Goal: Task Accomplishment & Management: Manage account settings

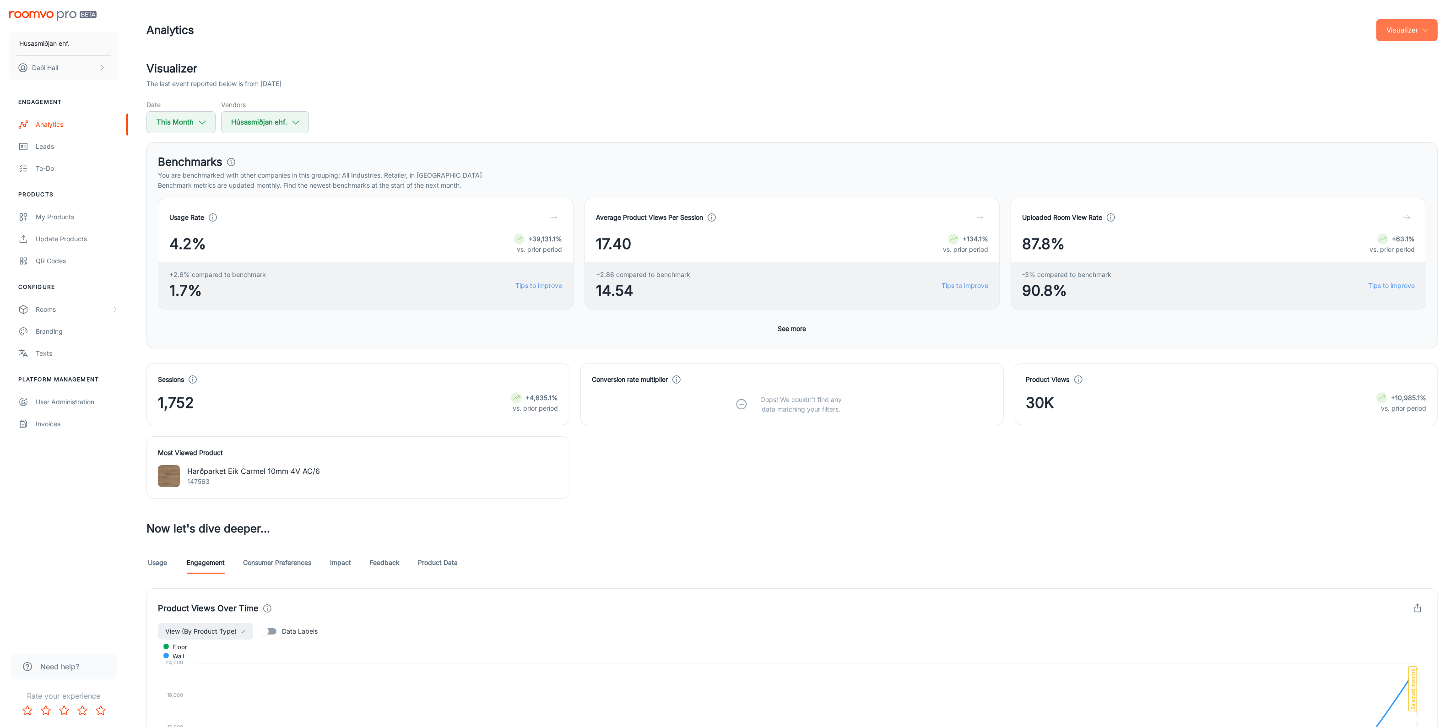
click at [1412, 35] on button "Visualizer" at bounding box center [1407, 30] width 61 height 22
click at [1407, 55] on li "Overview" at bounding box center [1414, 53] width 48 height 16
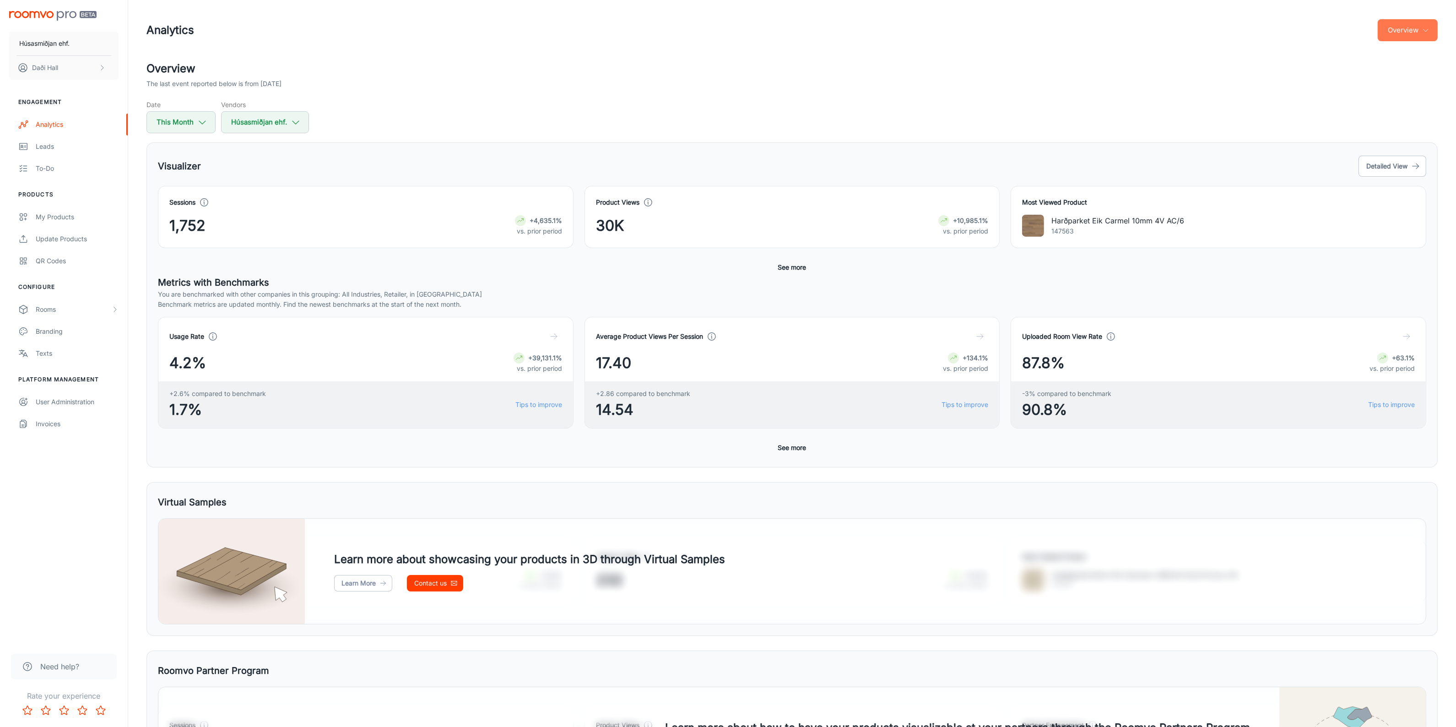
click at [1425, 27] on icon "button" at bounding box center [1426, 30] width 7 height 7
click at [1416, 68] on li "Visualizer" at bounding box center [1414, 69] width 48 height 16
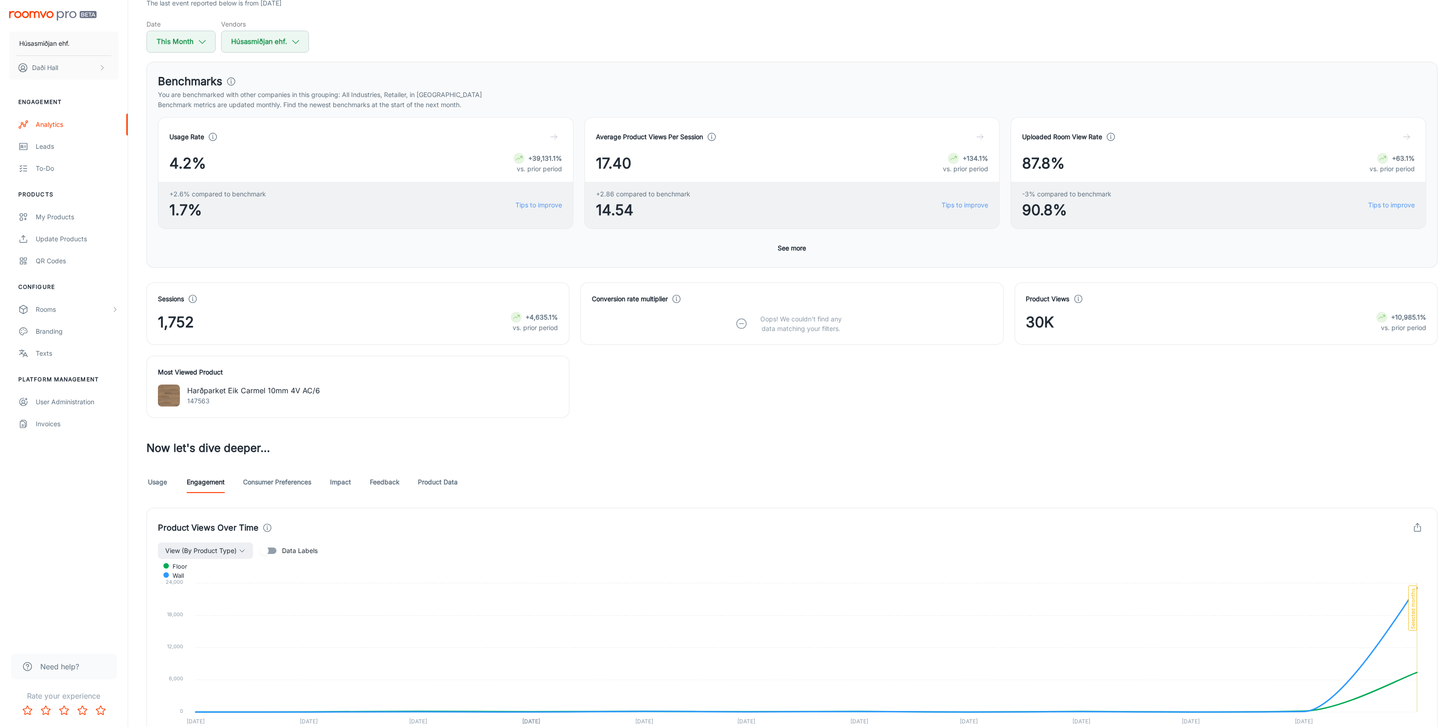
scroll to position [172, 0]
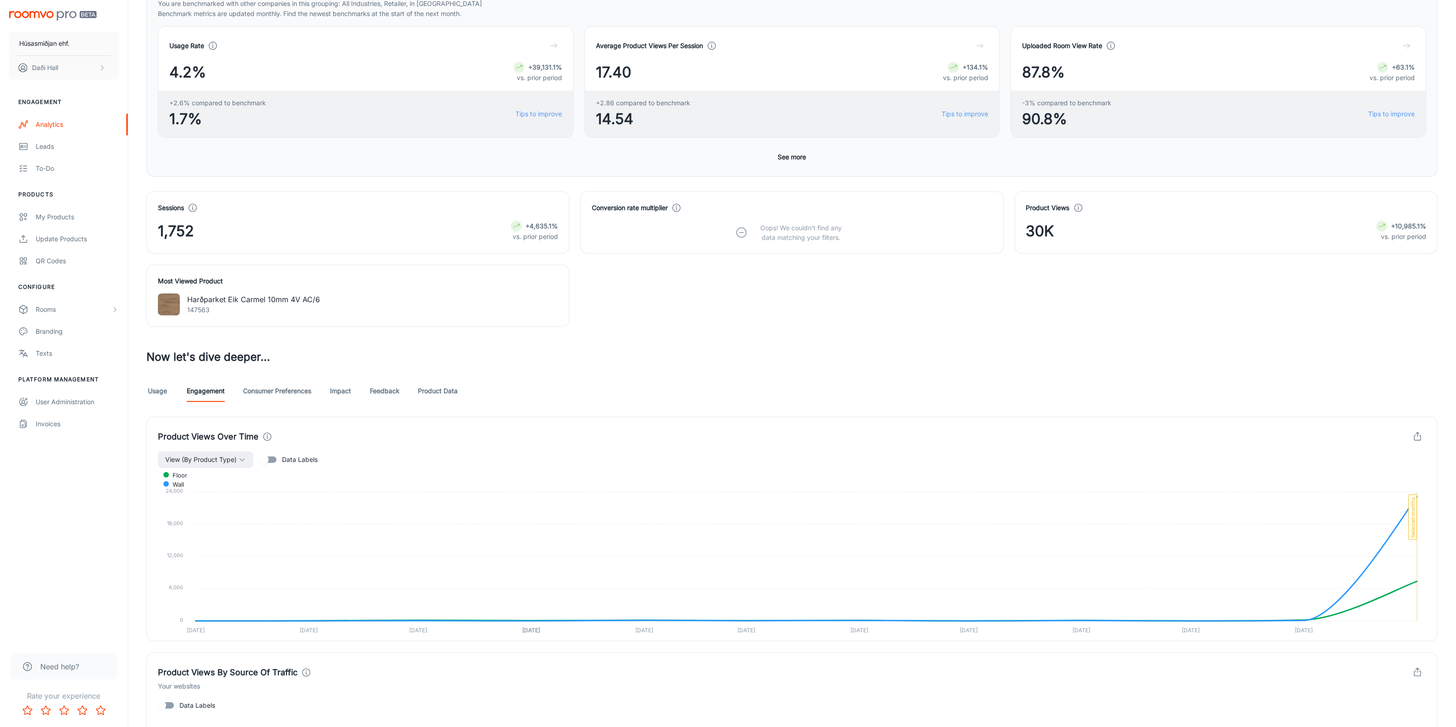
click at [442, 388] on link "Product Data" at bounding box center [438, 391] width 40 height 22
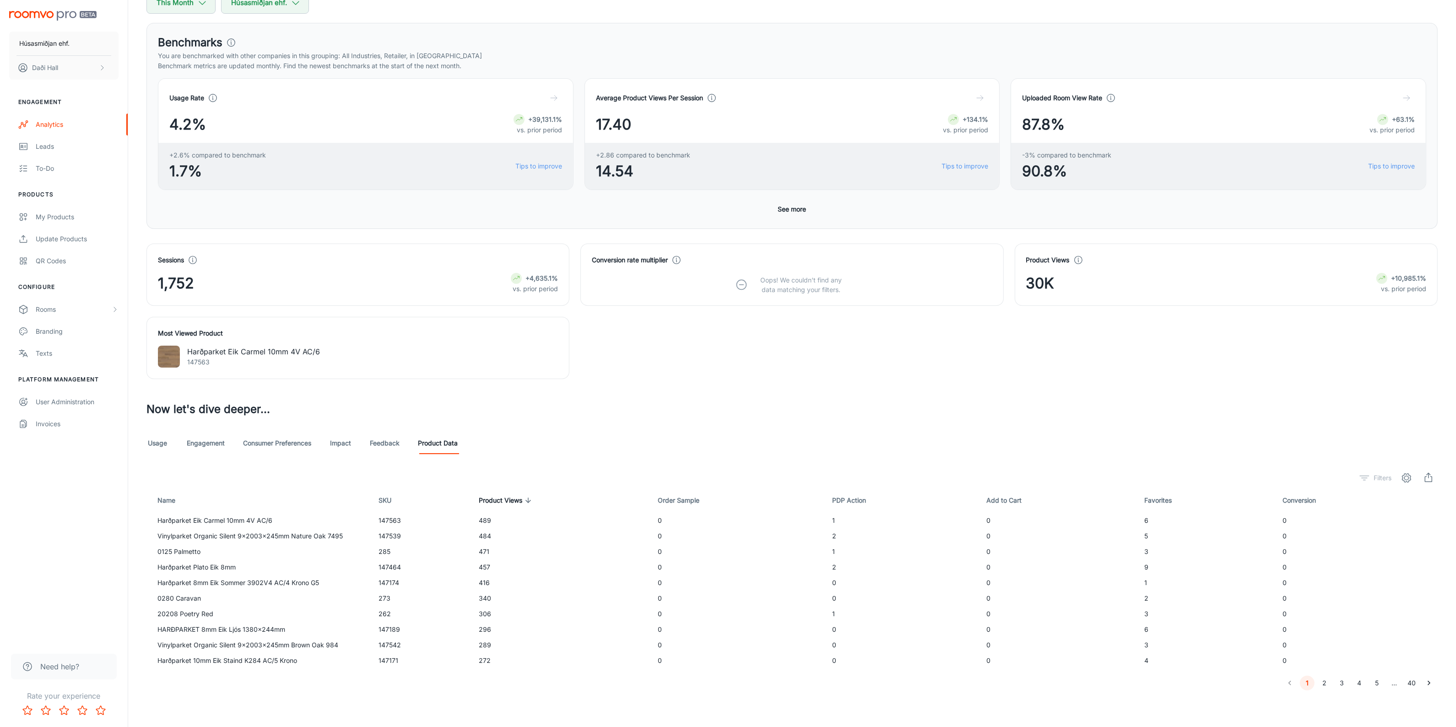
scroll to position [119, 0]
click at [158, 444] on link "Usage" at bounding box center [158, 443] width 22 height 22
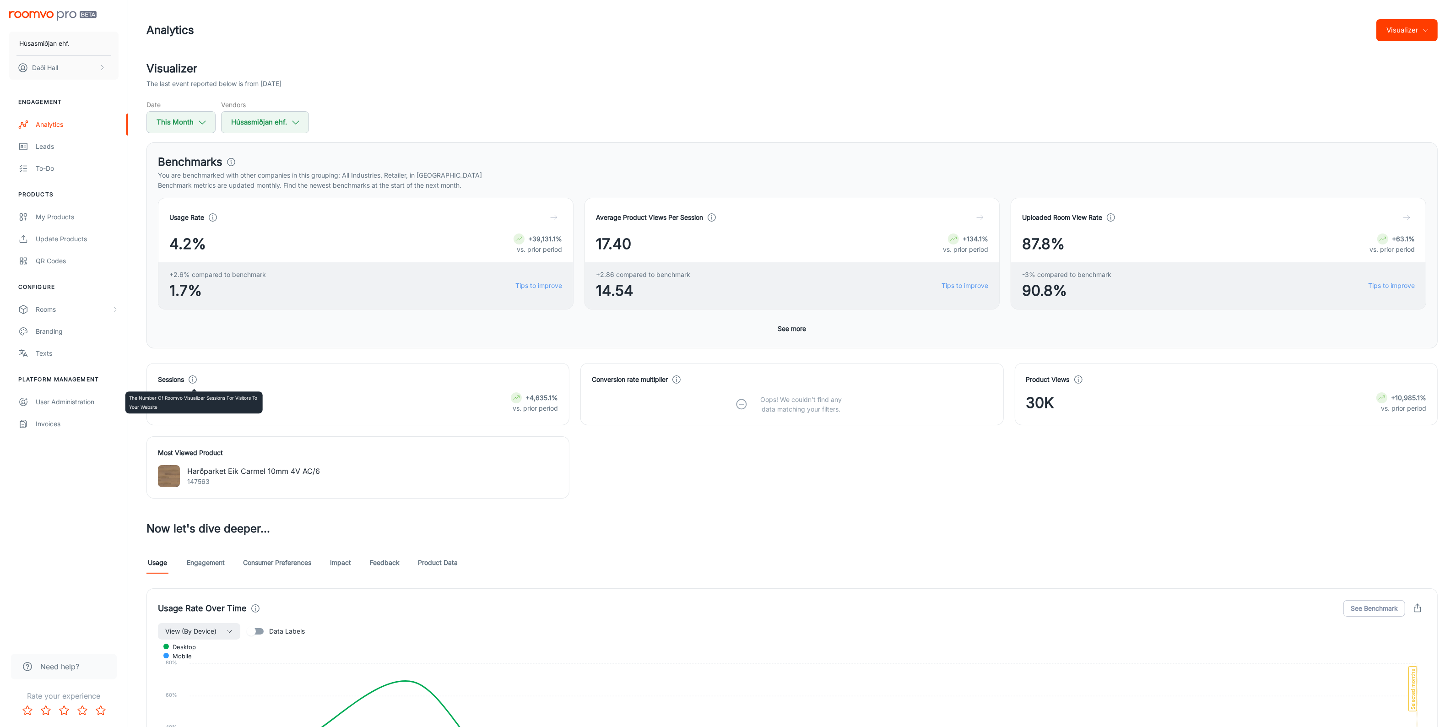
click at [195, 382] on icon at bounding box center [193, 380] width 10 height 10
drag, startPoint x: 200, startPoint y: 405, endPoint x: 135, endPoint y: 407, distance: 65.0
click at [136, 407] on div "Sessions 1,752 +4,635.1% vs. prior period" at bounding box center [353, 388] width 434 height 73
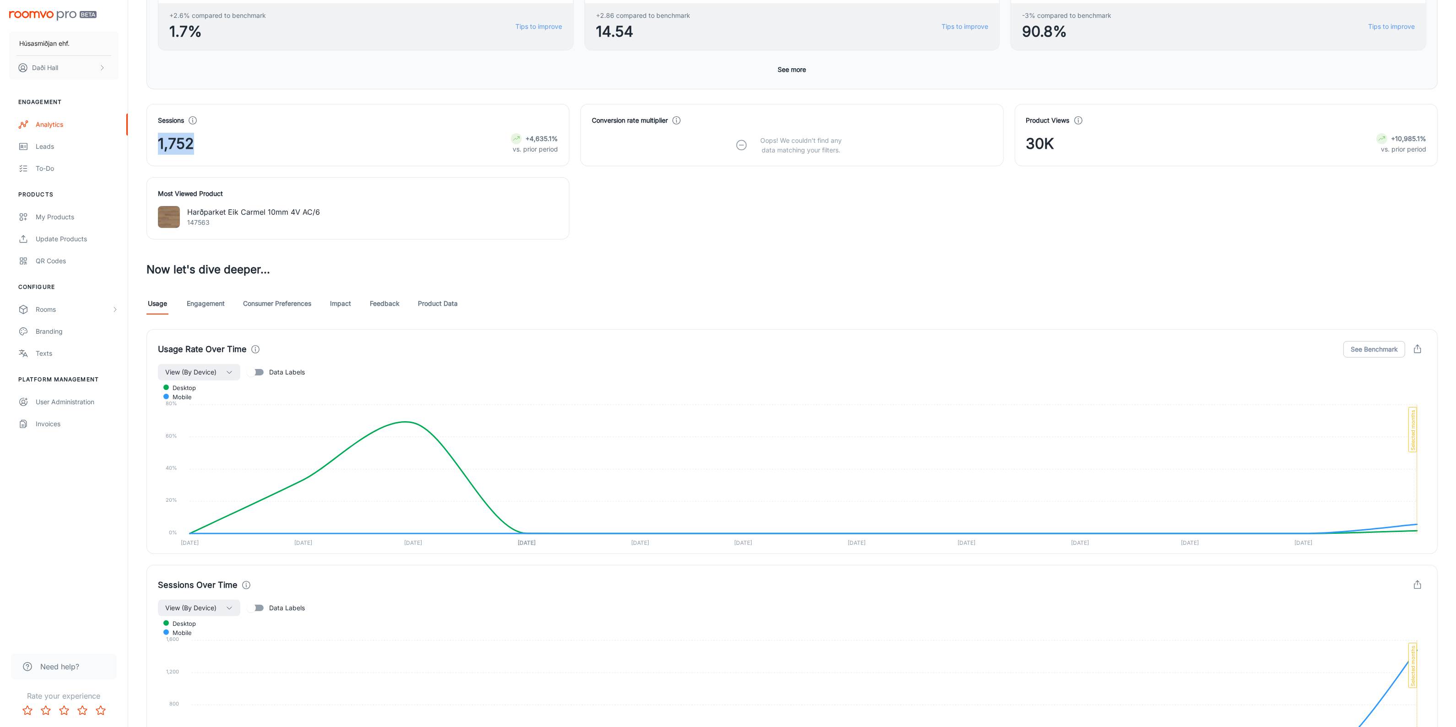
scroll to position [434, 0]
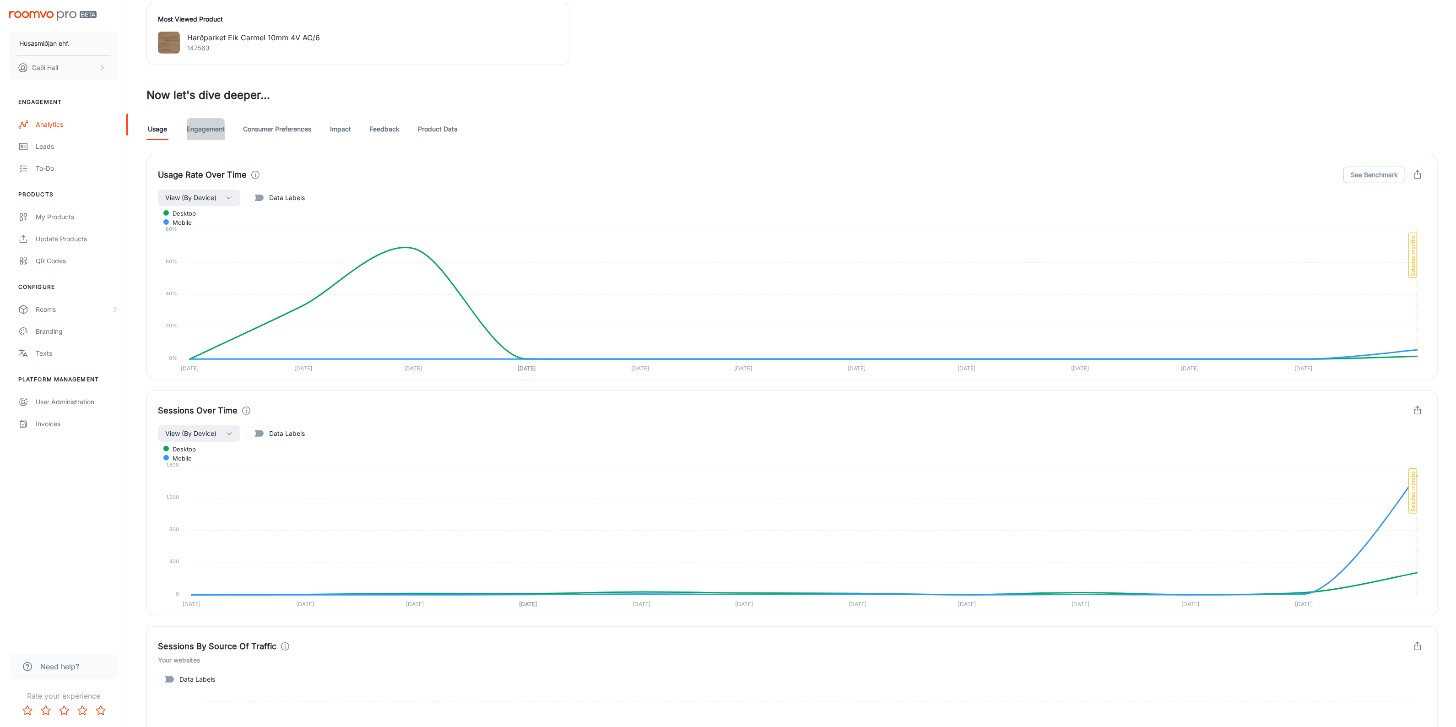
click at [212, 131] on link "Engagement" at bounding box center [206, 129] width 38 height 22
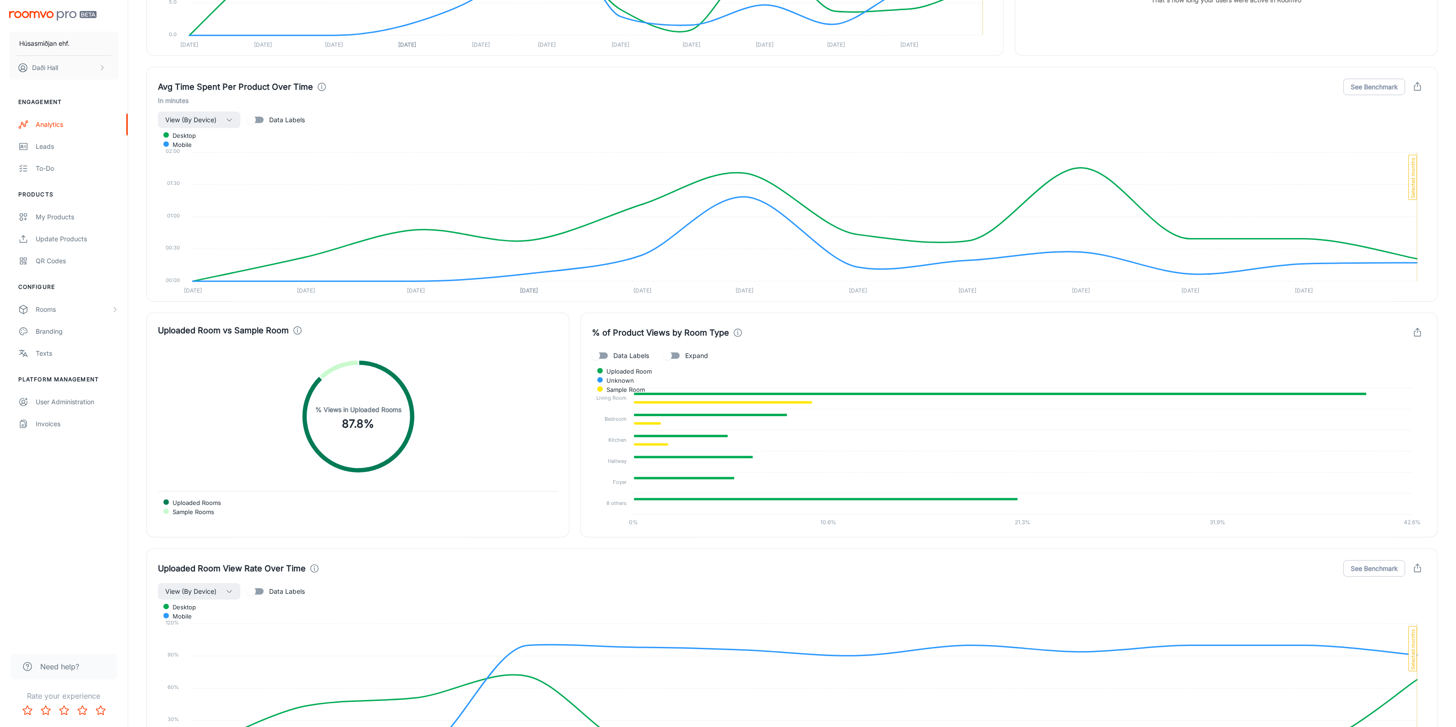
scroll to position [1488, 0]
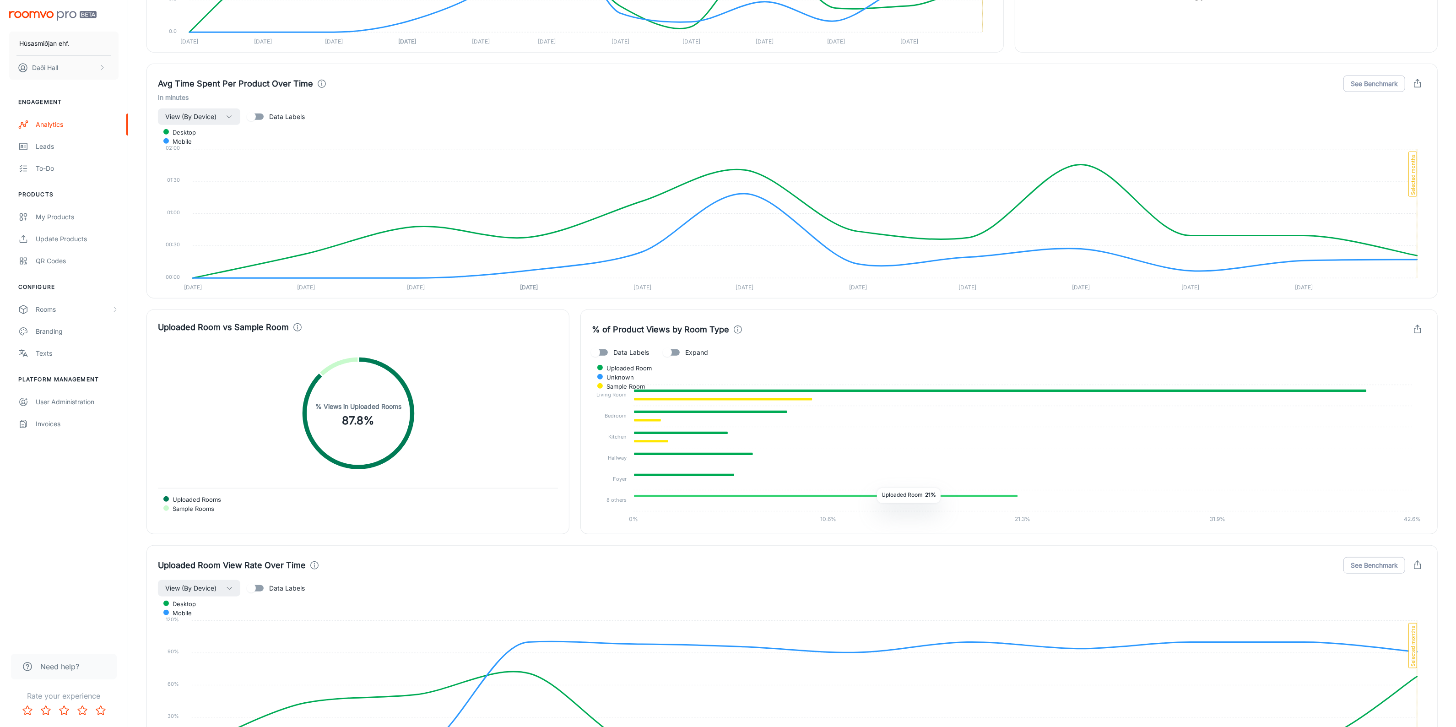
click at [870, 498] on icon at bounding box center [826, 495] width 385 height 3
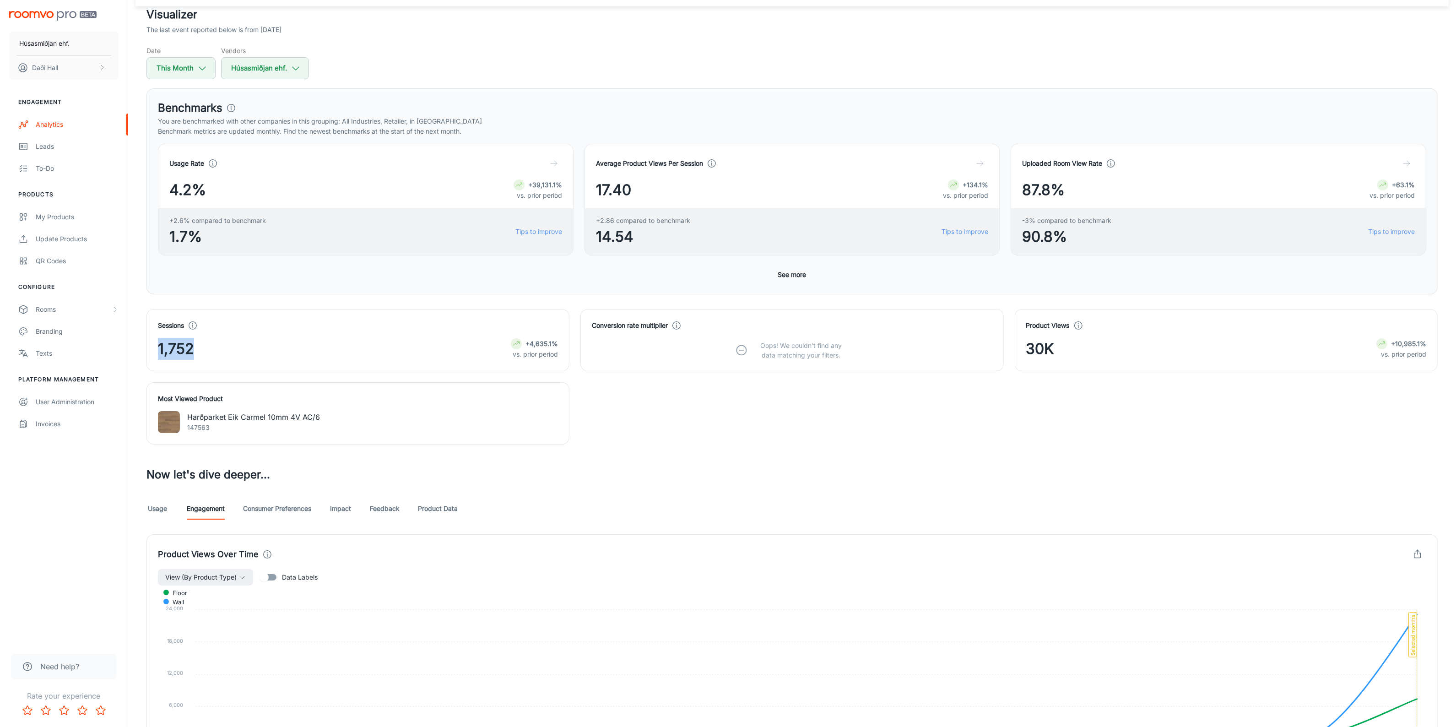
scroll to position [172, 0]
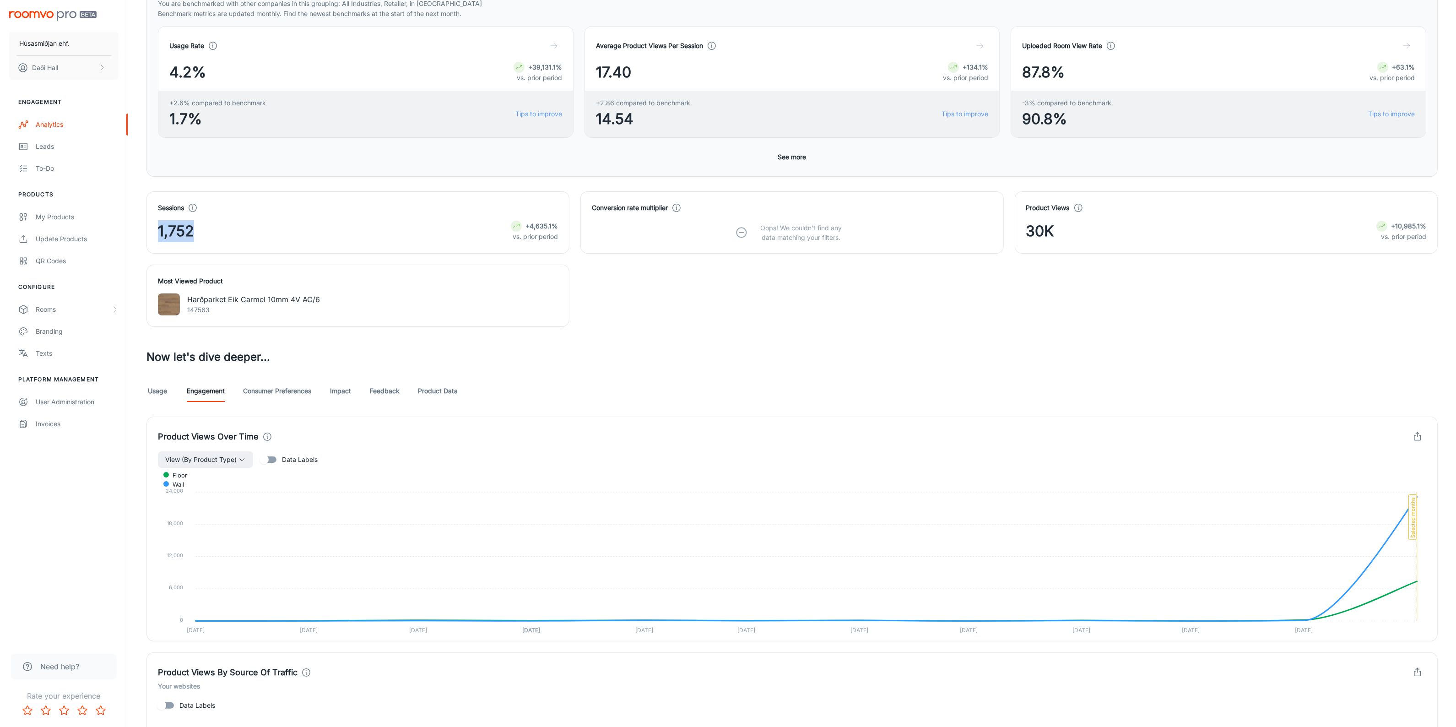
click at [275, 395] on link "Consumer Preferences" at bounding box center [277, 391] width 68 height 22
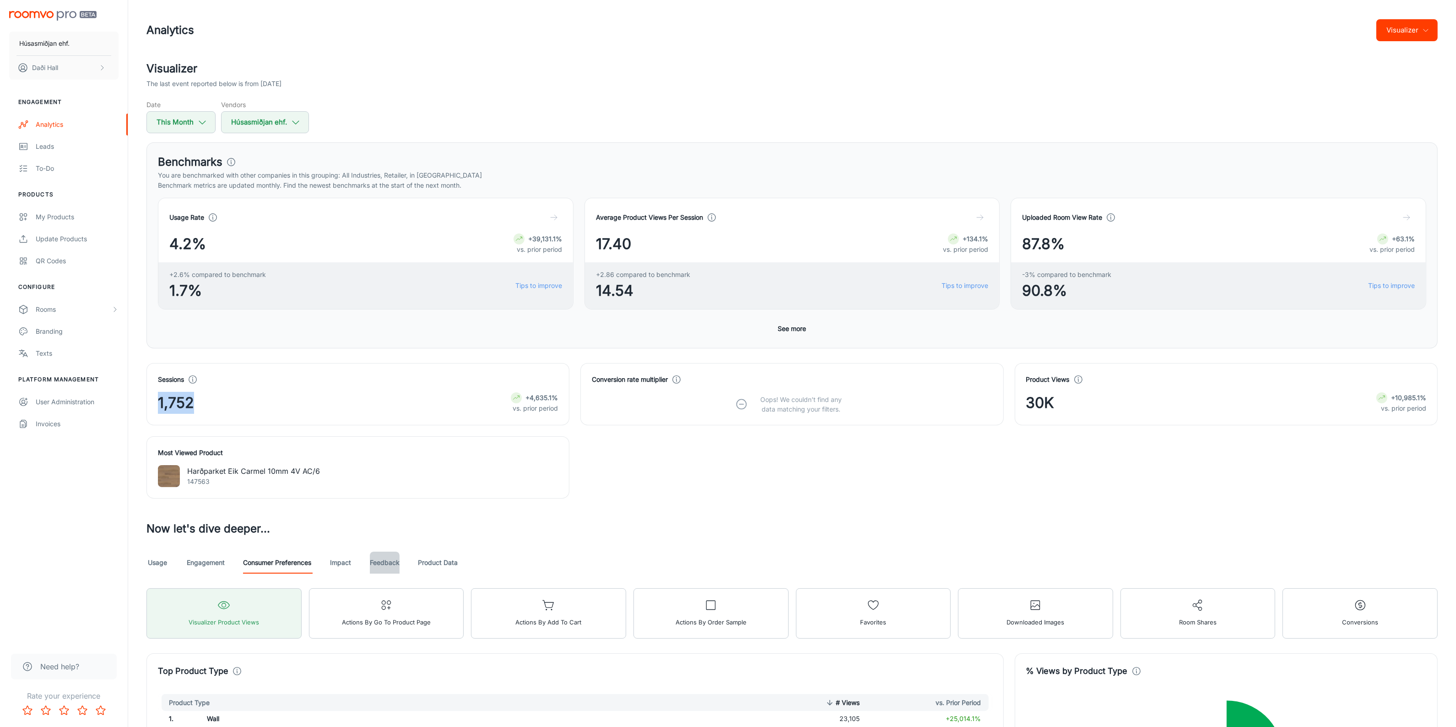
click at [396, 564] on link "Feedback" at bounding box center [385, 563] width 30 height 22
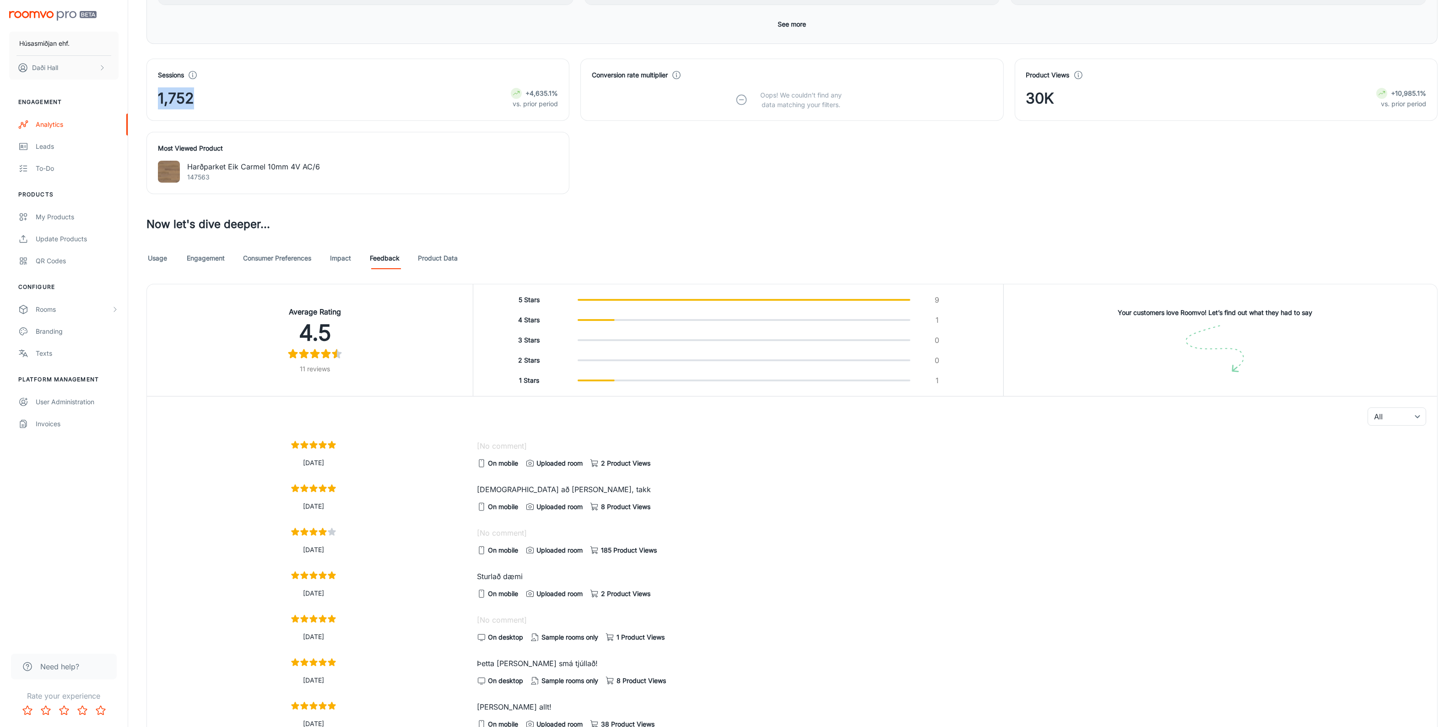
scroll to position [404, 0]
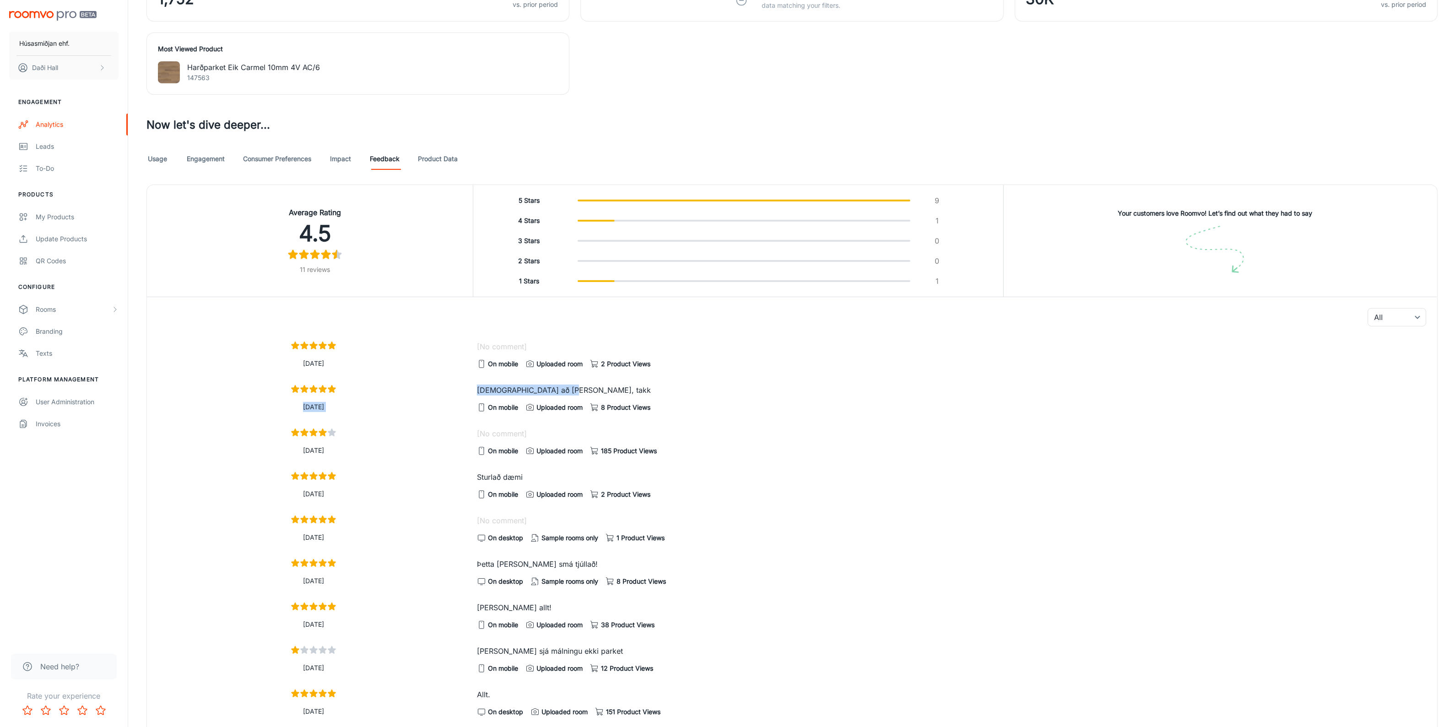
drag, startPoint x: 458, startPoint y: 392, endPoint x: 598, endPoint y: 388, distance: 139.7
click at [598, 388] on div "[DATE] [DEMOGRAPHIC_DATA] að [PERSON_NAME], takk On mobile Uploaded room 8 Prod…" at bounding box center [789, 395] width 1276 height 36
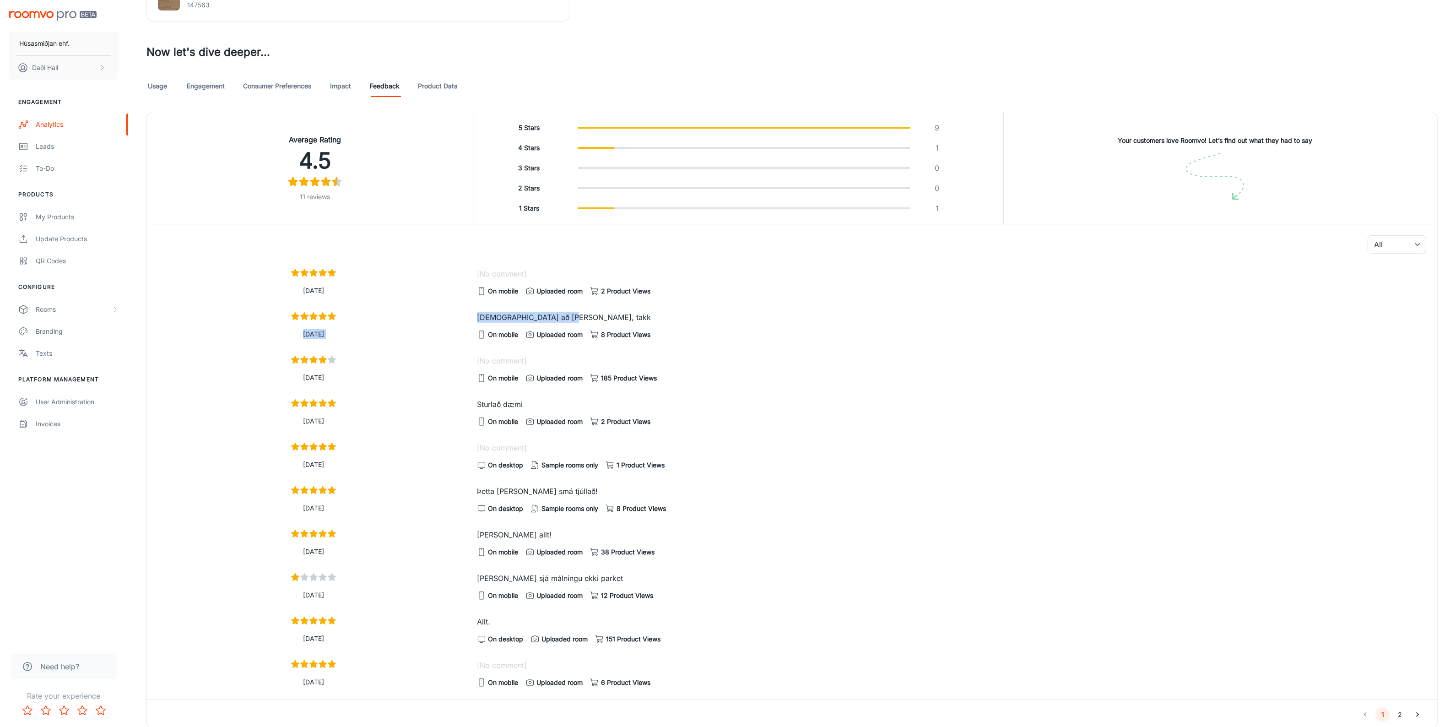
scroll to position [518, 0]
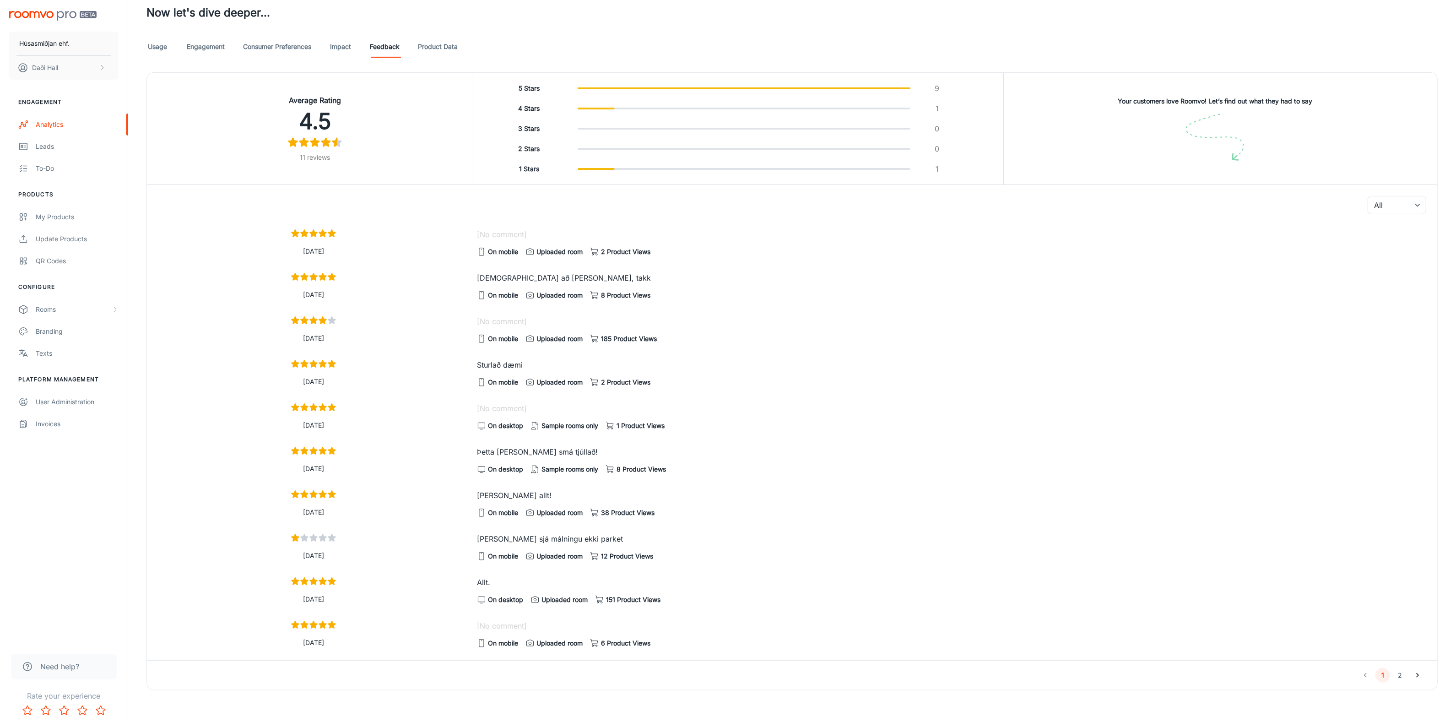
click at [576, 450] on p "Þetta [PERSON_NAME] smá tjúllað!" at bounding box center [952, 451] width 950 height 11
drag, startPoint x: 530, startPoint y: 364, endPoint x: 454, endPoint y: 364, distance: 76.5
click at [454, 364] on div "[DATE] Sturlað dæmi On mobile Uploaded room 2 Product Views" at bounding box center [789, 370] width 1276 height 36
drag, startPoint x: 582, startPoint y: 275, endPoint x: 456, endPoint y: 272, distance: 126.0
click at [457, 272] on div "[DATE] [DEMOGRAPHIC_DATA] að [PERSON_NAME], takk On mobile Uploaded room 8 Prod…" at bounding box center [789, 283] width 1276 height 36
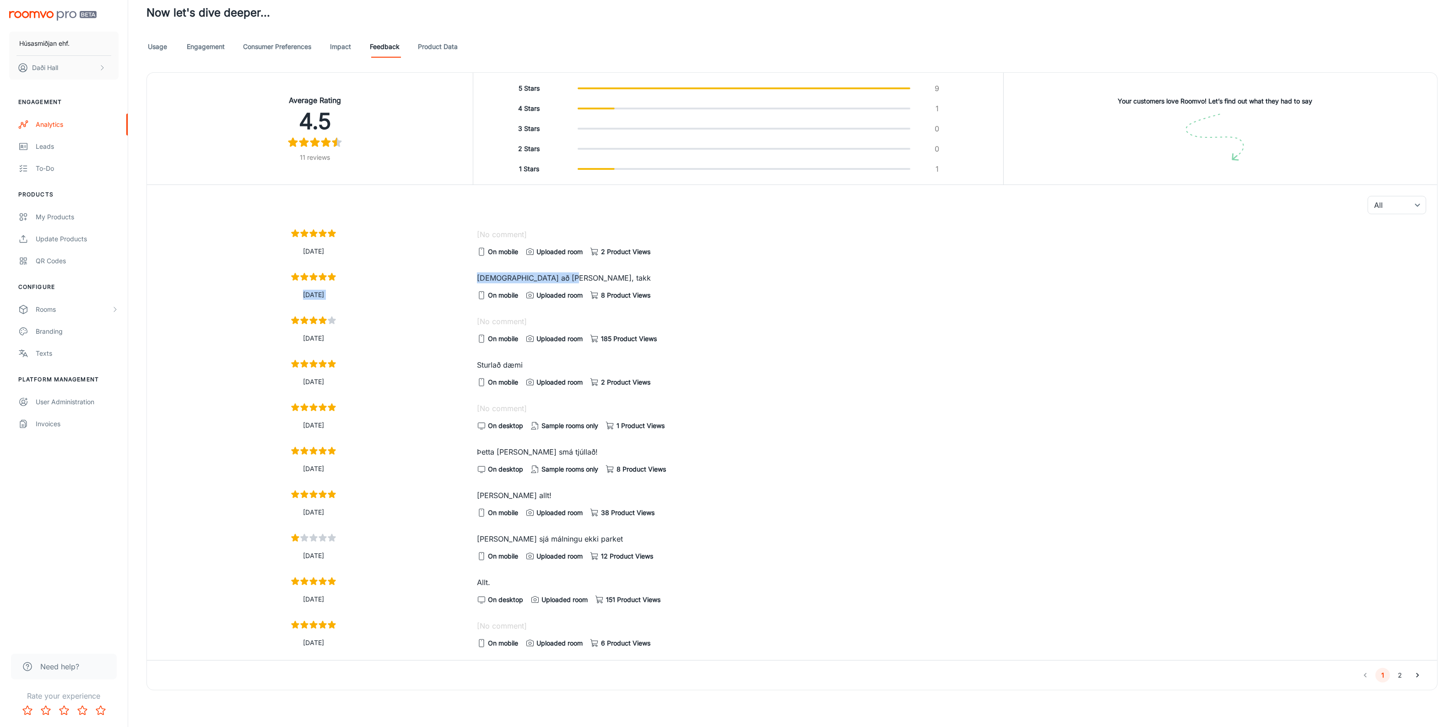
click at [1399, 678] on button "2" at bounding box center [1400, 675] width 15 height 15
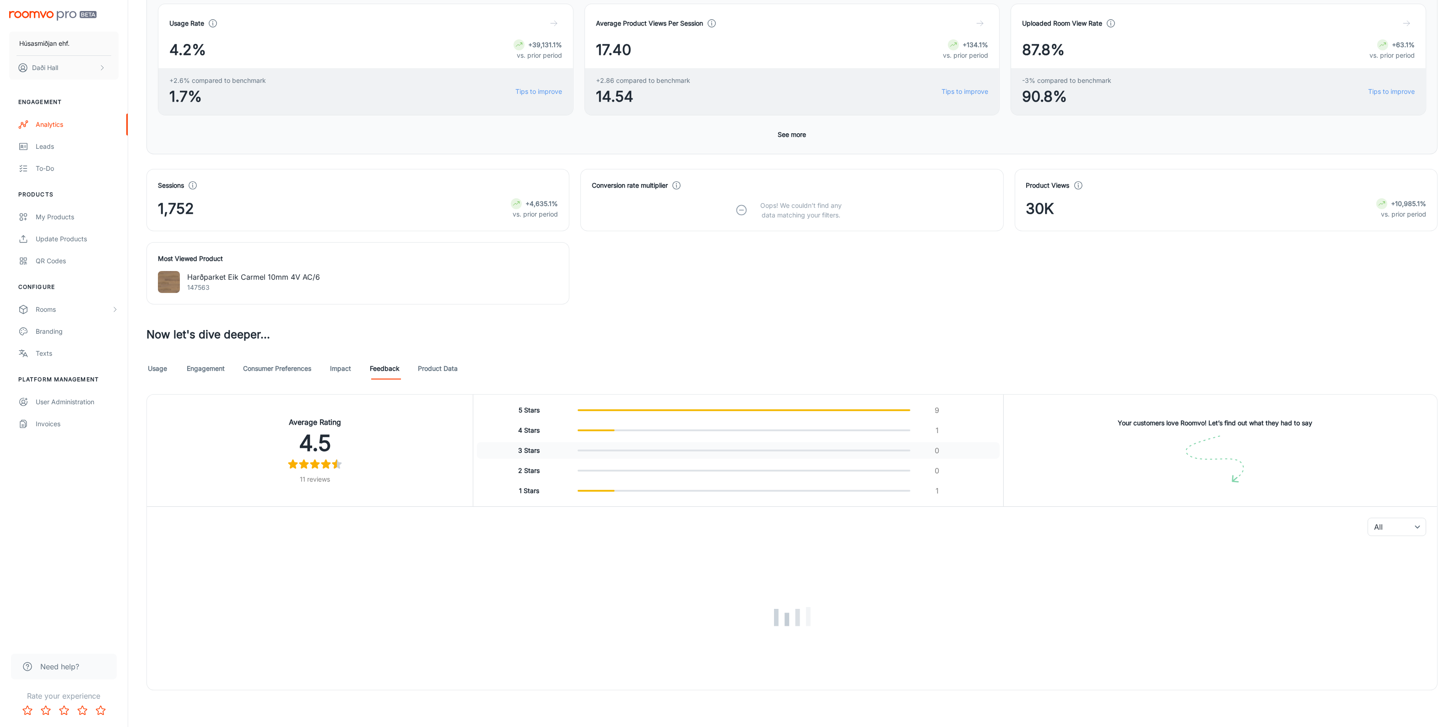
scroll to position [125, 0]
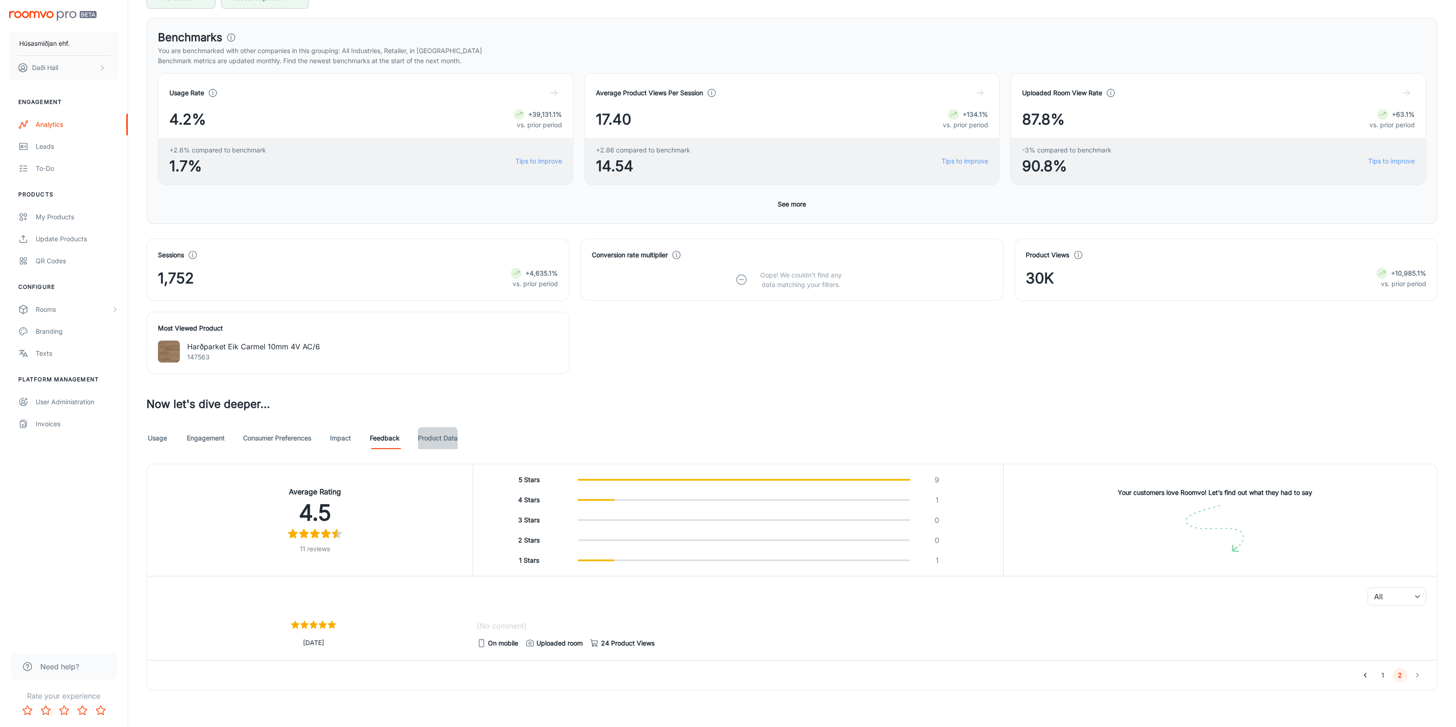
click at [431, 429] on link "Product Data" at bounding box center [438, 438] width 40 height 22
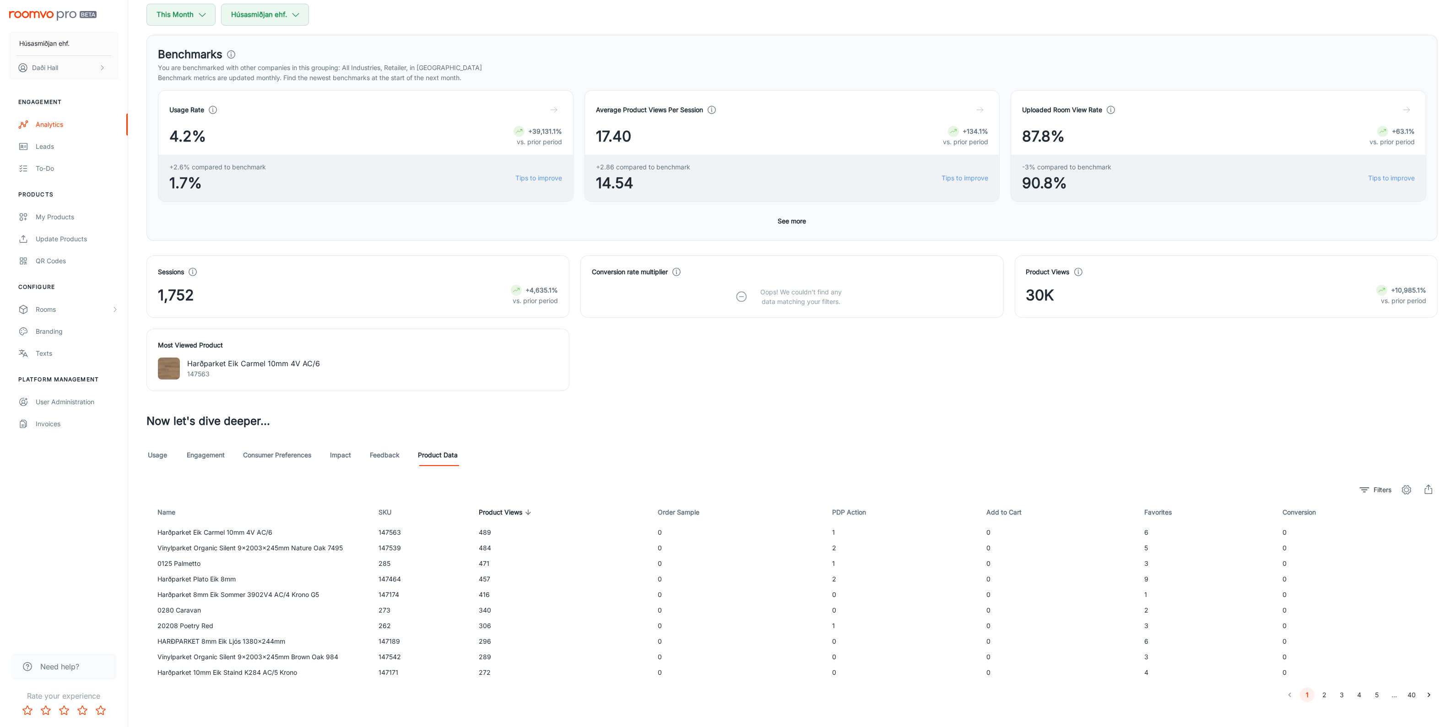
scroll to position [119, 0]
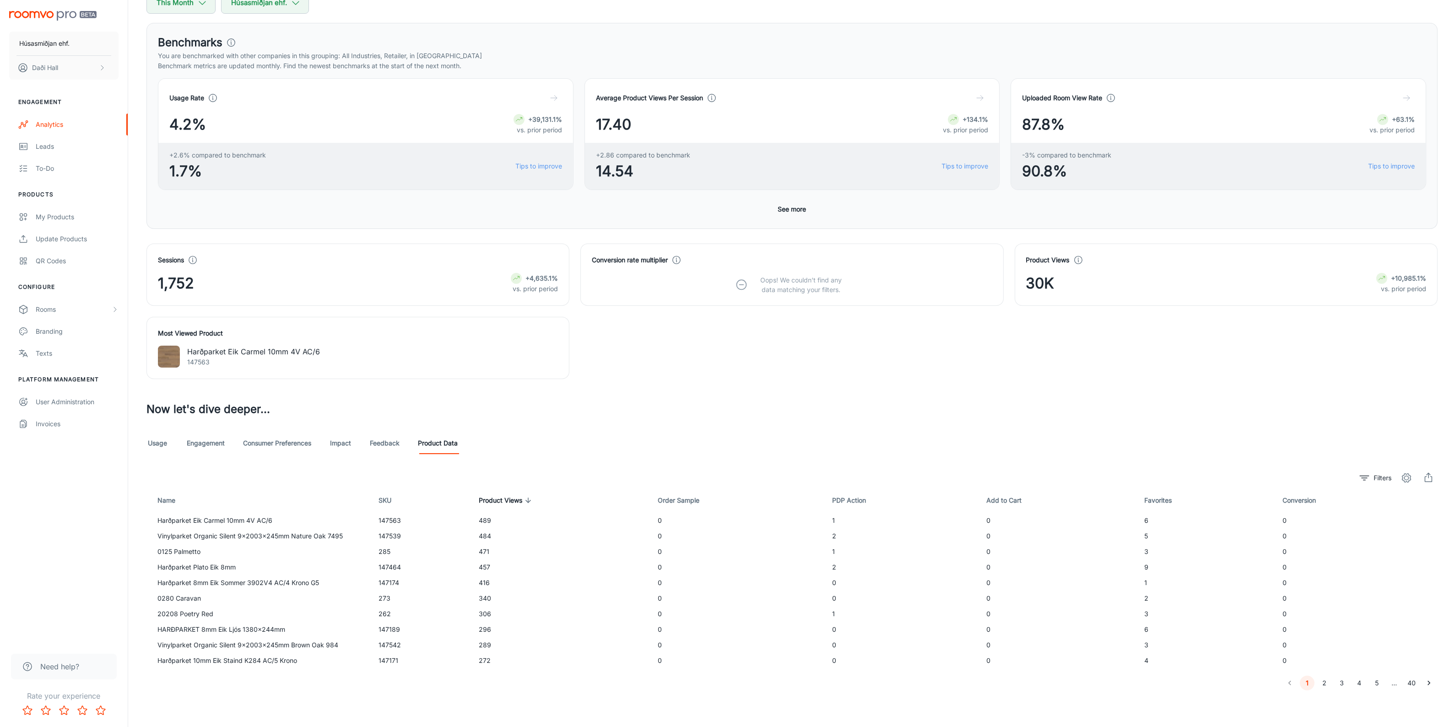
click at [559, 99] on button "button" at bounding box center [554, 98] width 16 height 16
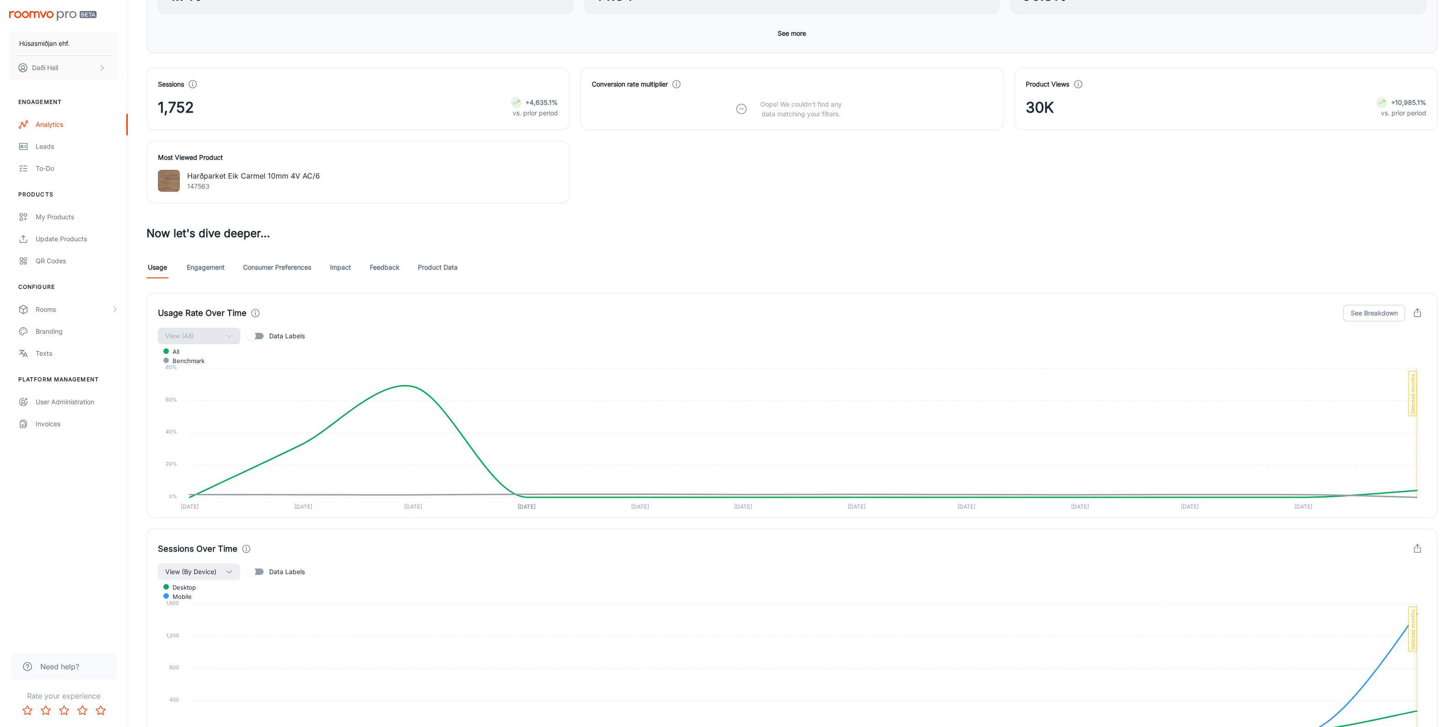
scroll to position [343, 0]
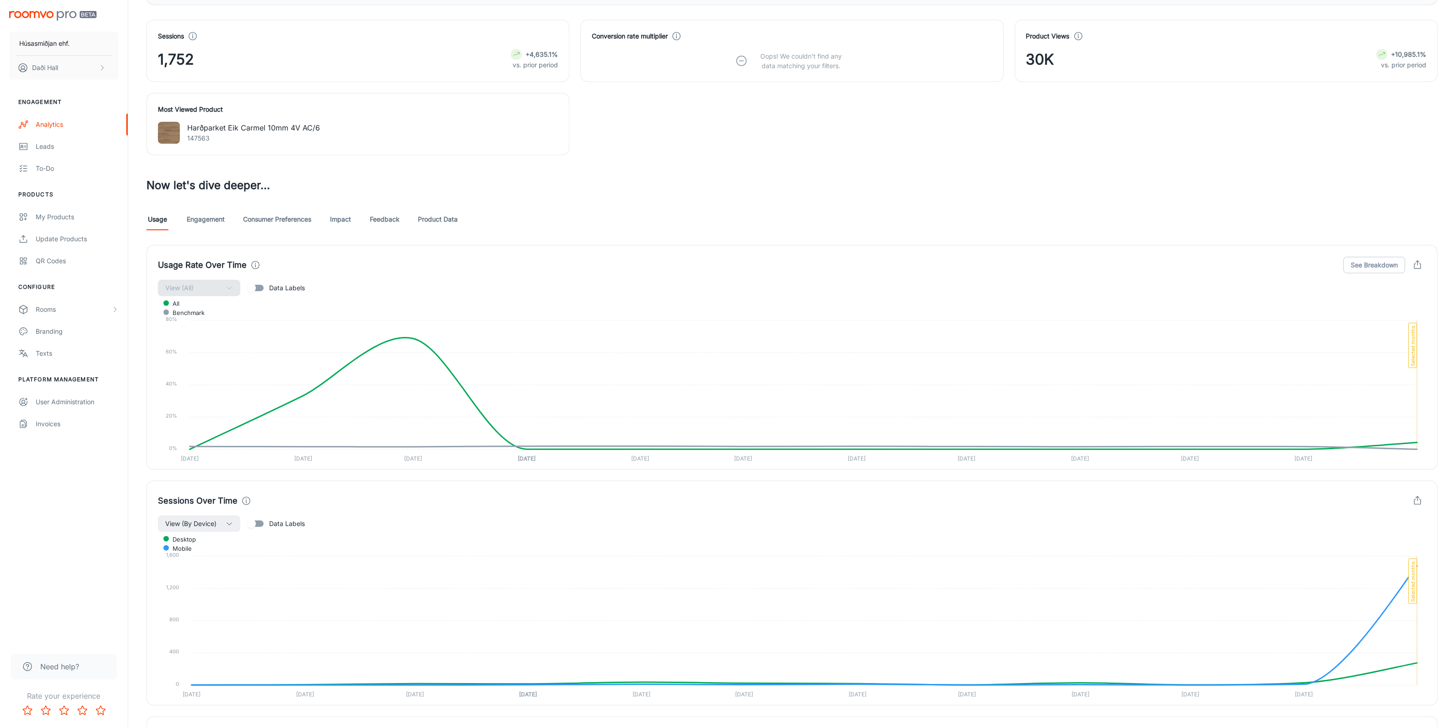
click at [335, 224] on link "Impact" at bounding box center [341, 219] width 22 height 22
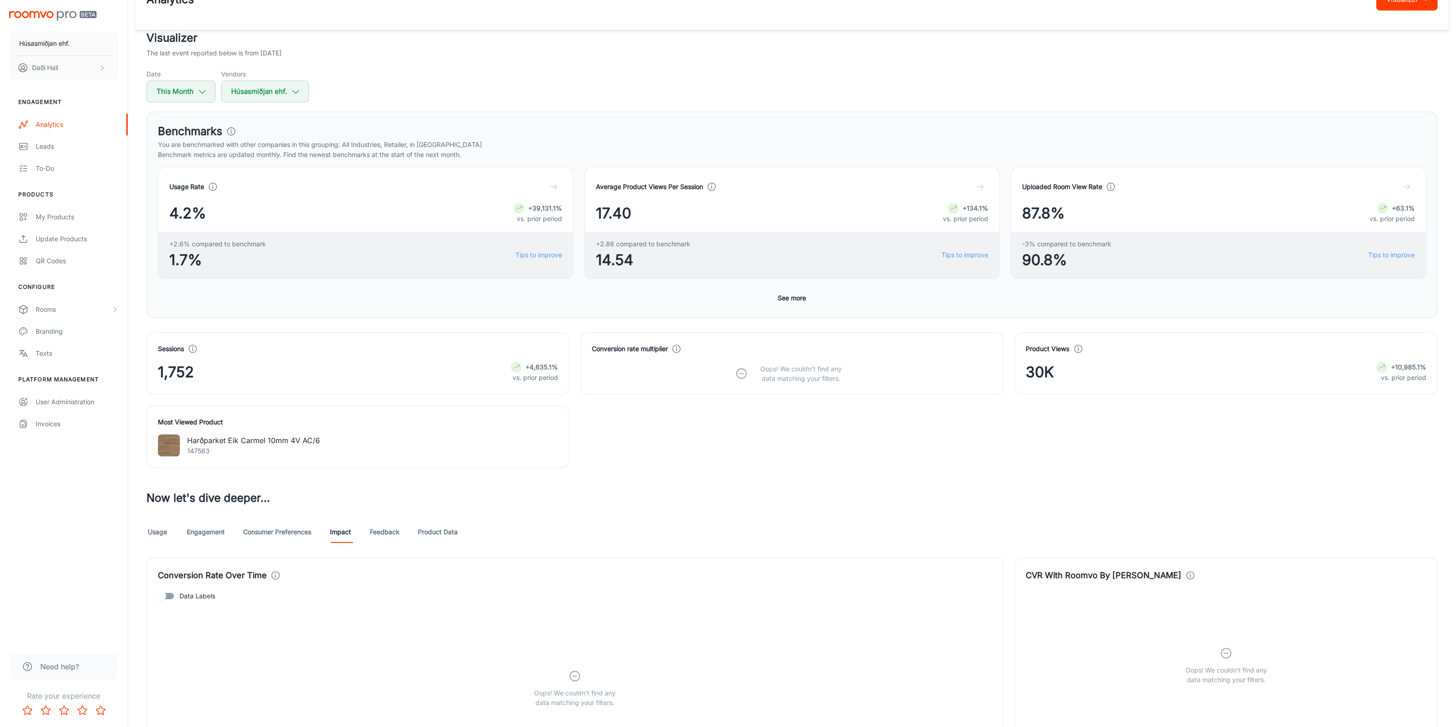
scroll to position [57, 0]
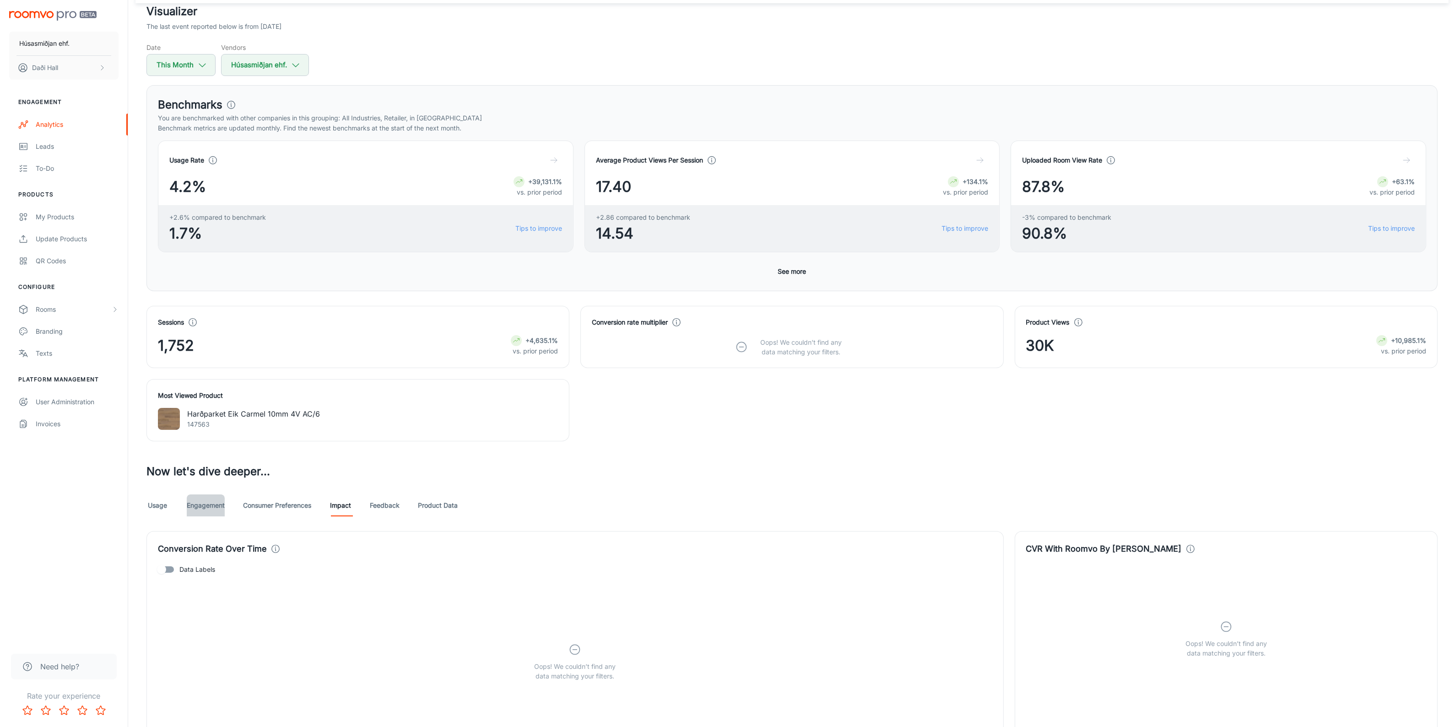
click at [211, 504] on link "Engagement" at bounding box center [206, 505] width 38 height 22
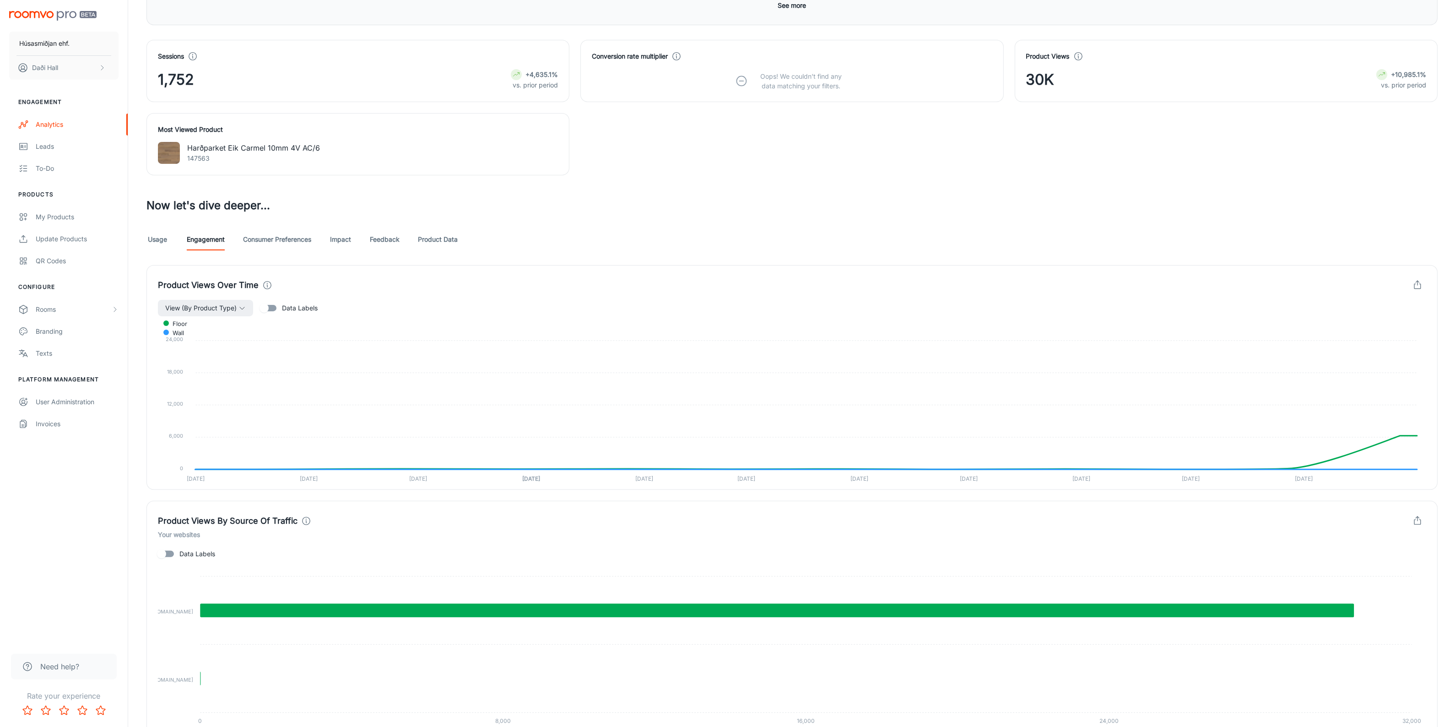
scroll to position [343, 0]
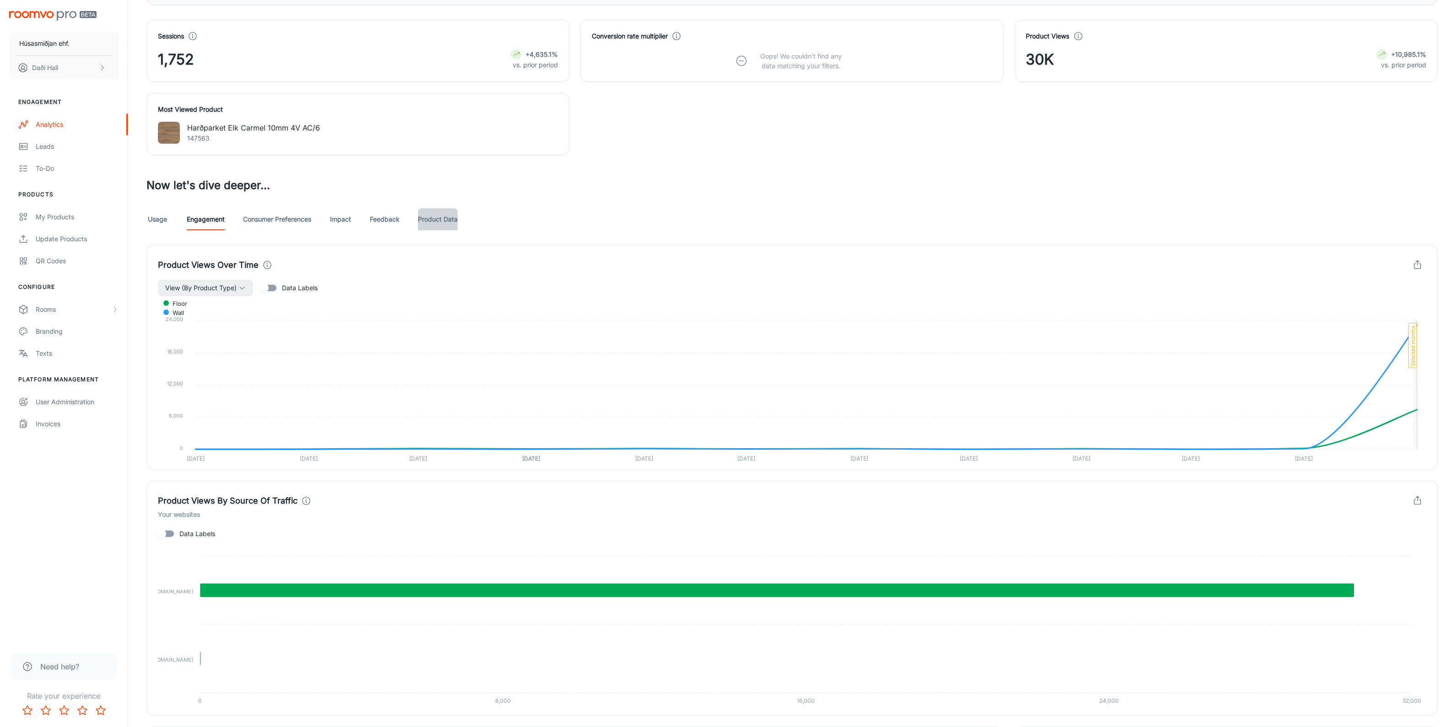
click at [440, 220] on link "Product Data" at bounding box center [438, 219] width 40 height 22
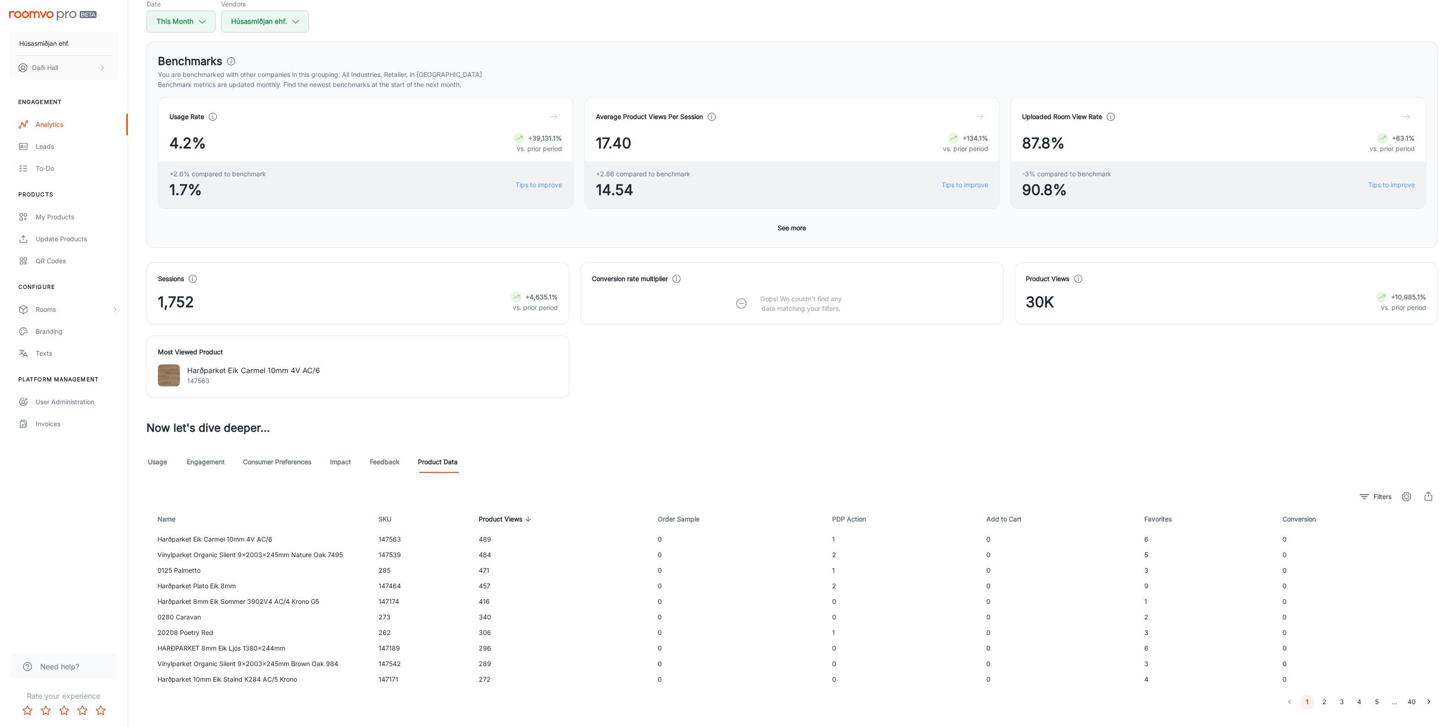
scroll to position [119, 0]
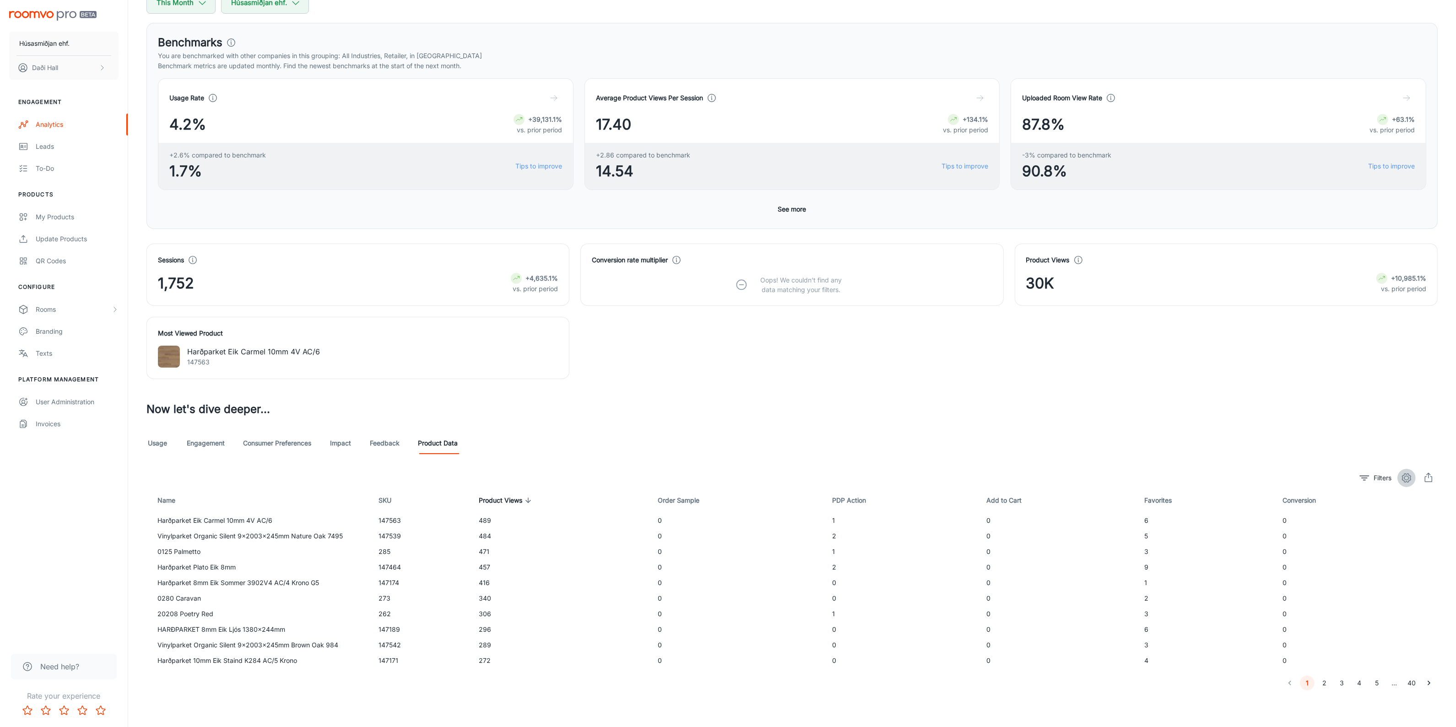
click at [1411, 486] on button "settings" at bounding box center [1407, 478] width 18 height 18
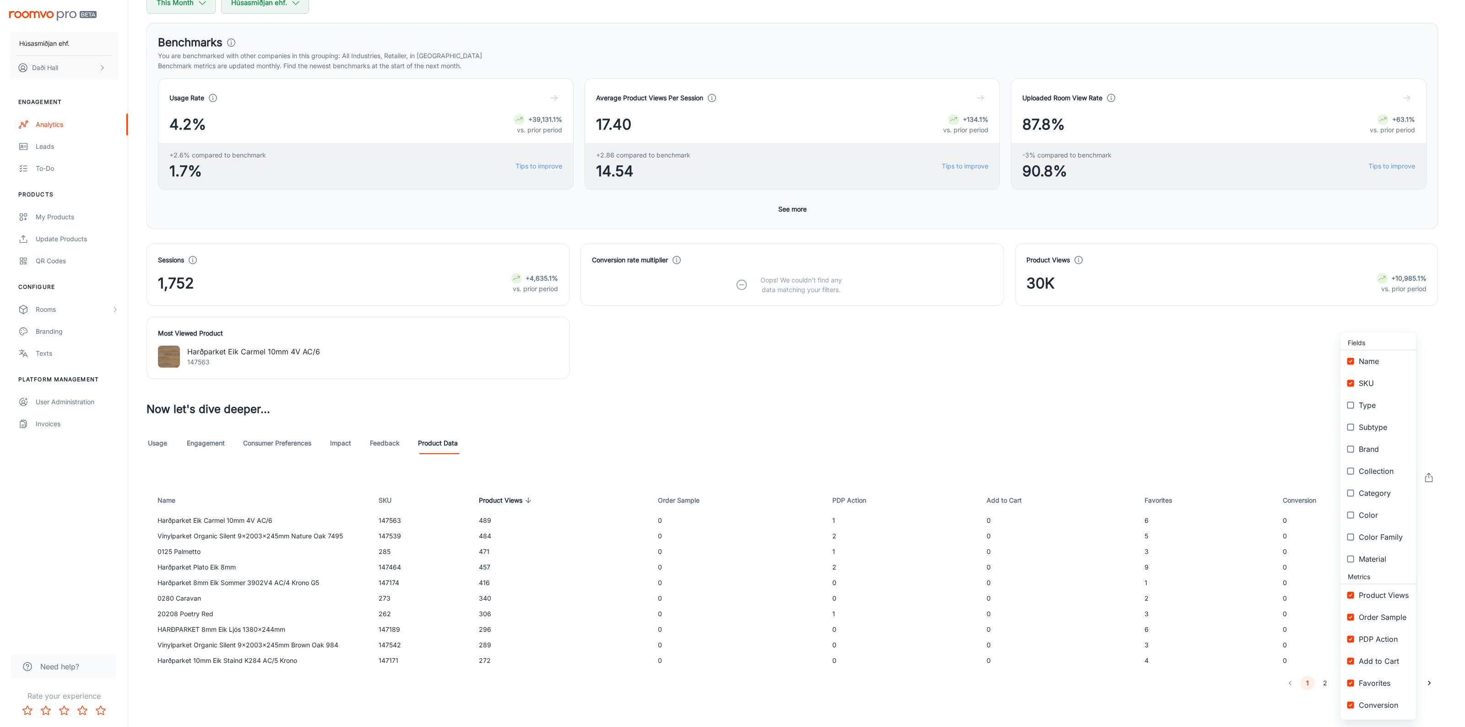
click at [1349, 615] on input "checkbox" at bounding box center [1350, 617] width 16 height 16
checkbox input "false"
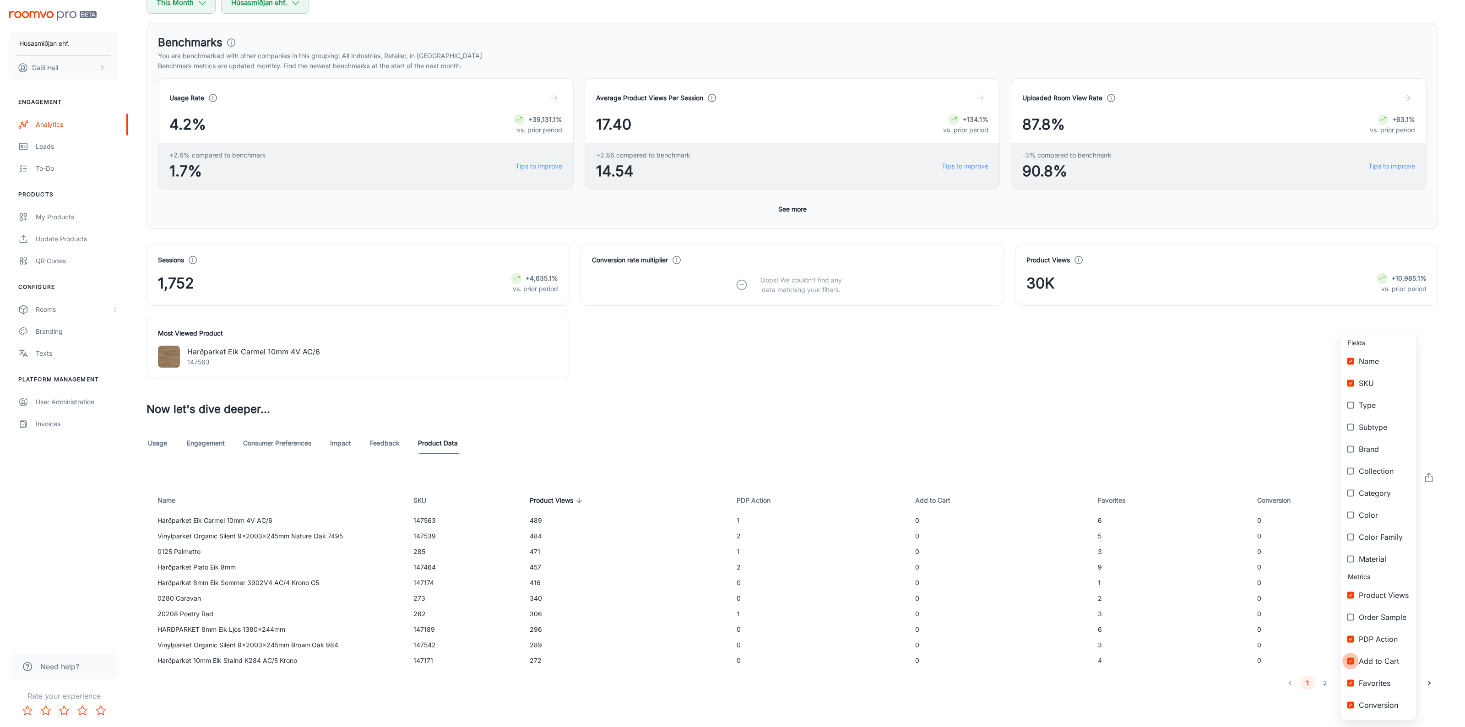
click at [1353, 660] on input "checkbox" at bounding box center [1350, 661] width 16 height 16
checkbox input "false"
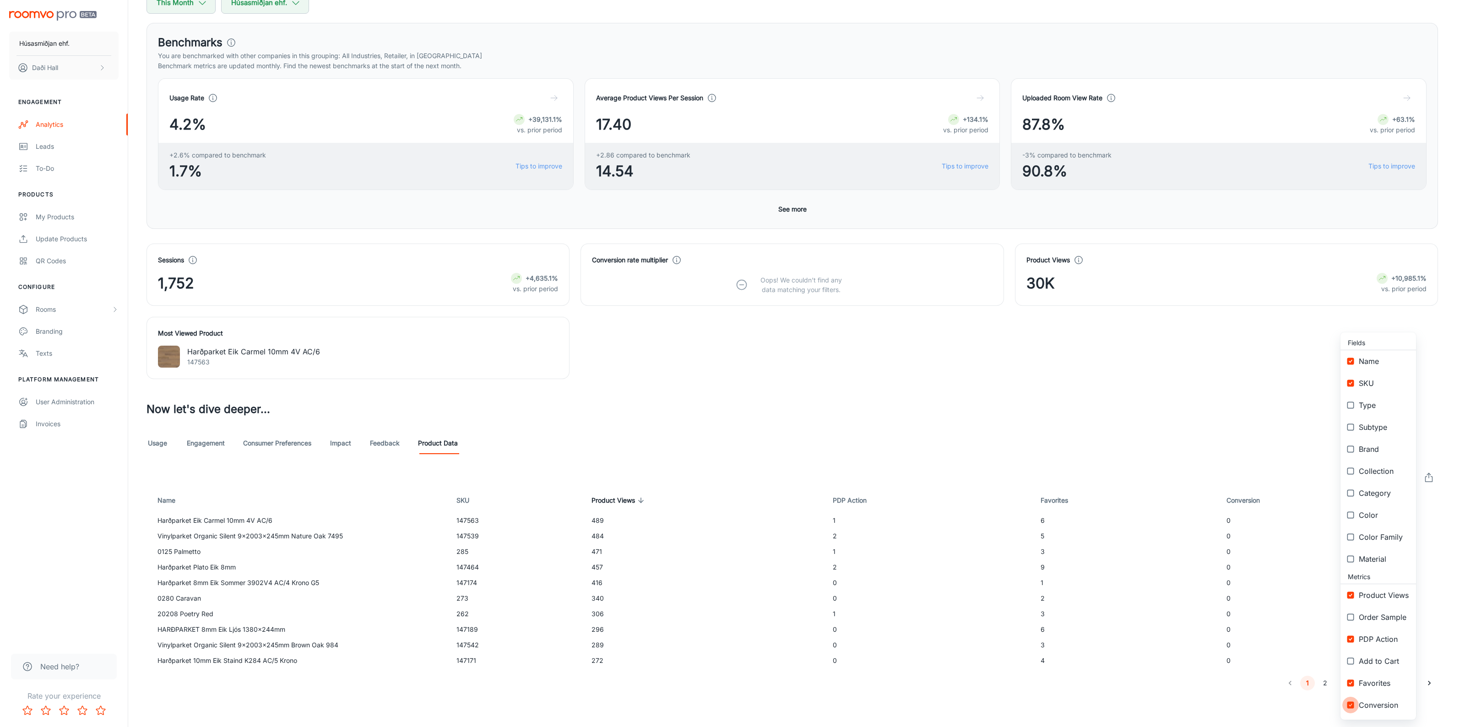
click at [1353, 708] on input "checkbox" at bounding box center [1350, 705] width 16 height 16
checkbox input "false"
click at [1351, 470] on input "checkbox" at bounding box center [1350, 471] width 16 height 16
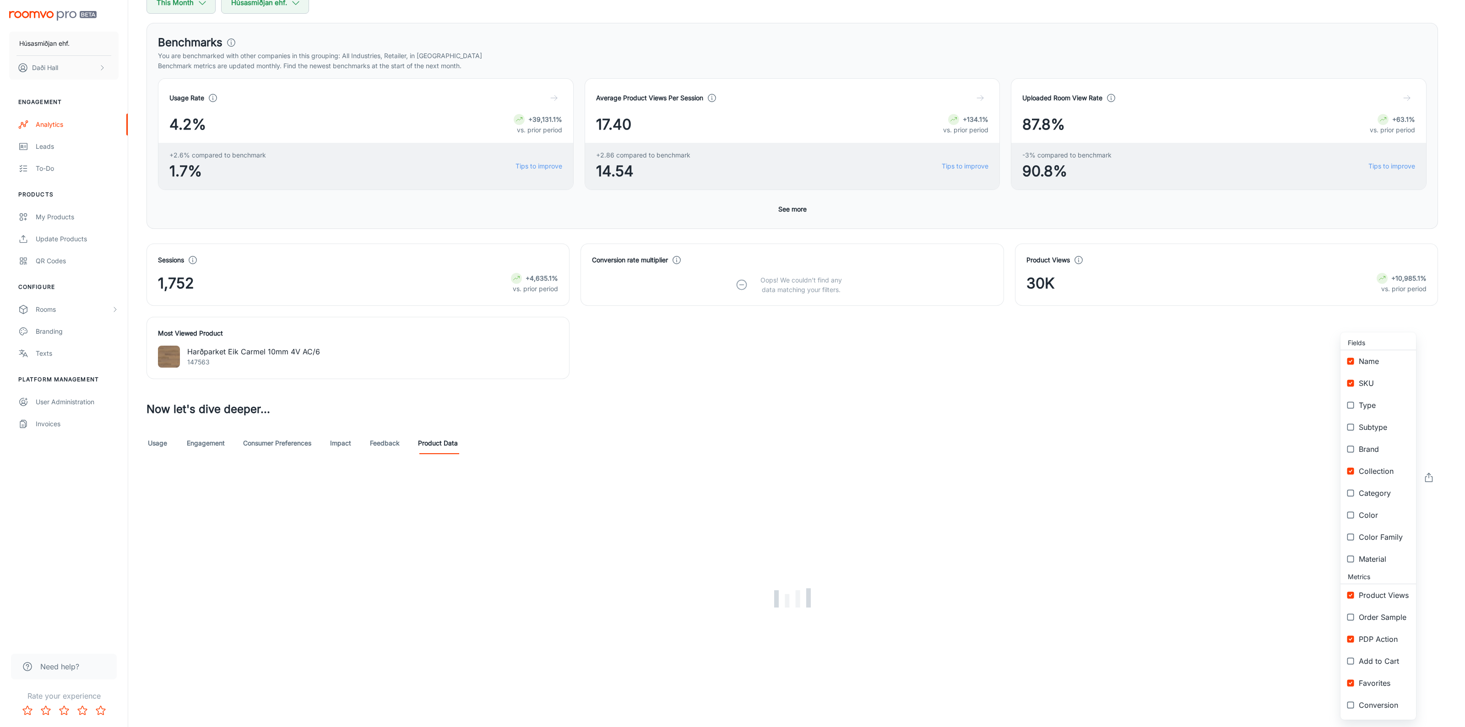
click at [1351, 470] on input "checkbox" at bounding box center [1350, 471] width 16 height 16
checkbox input "false"
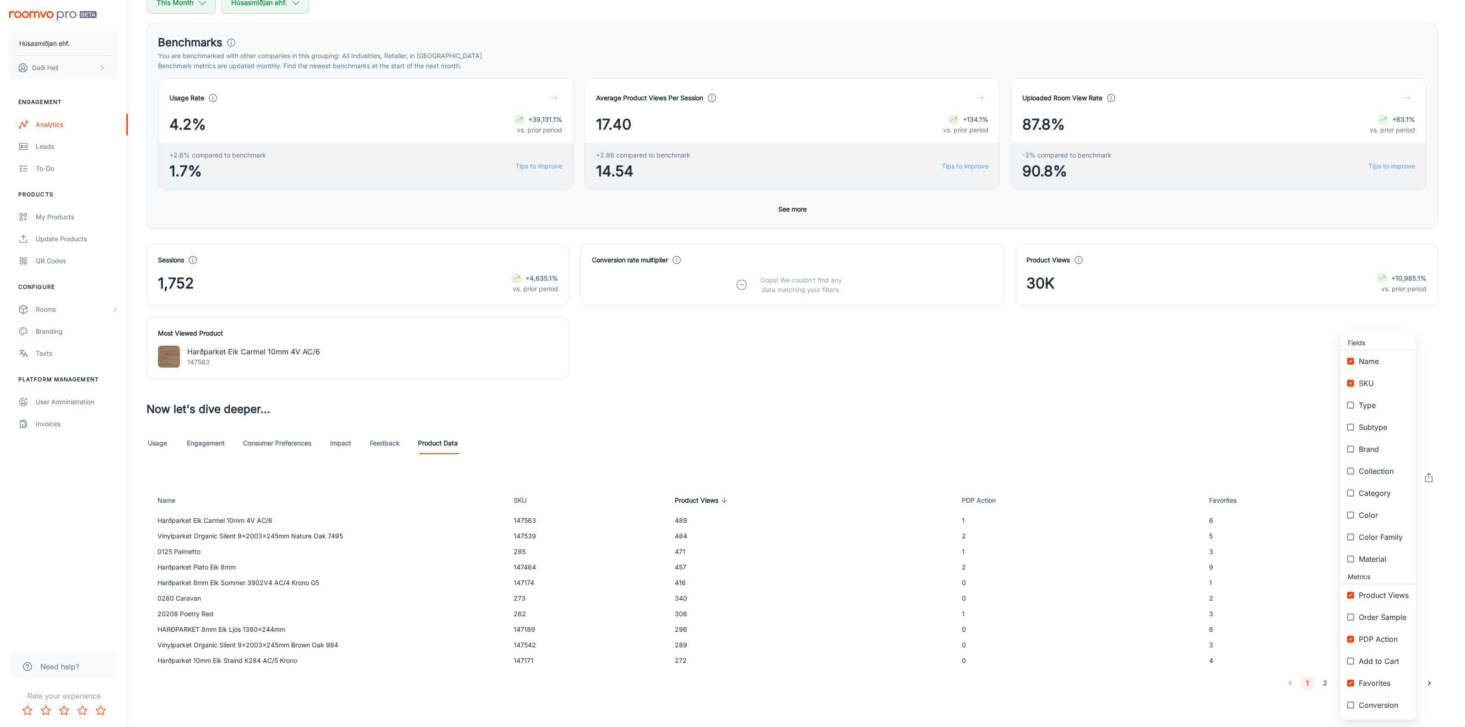
click at [1352, 561] on input "checkbox" at bounding box center [1350, 559] width 16 height 16
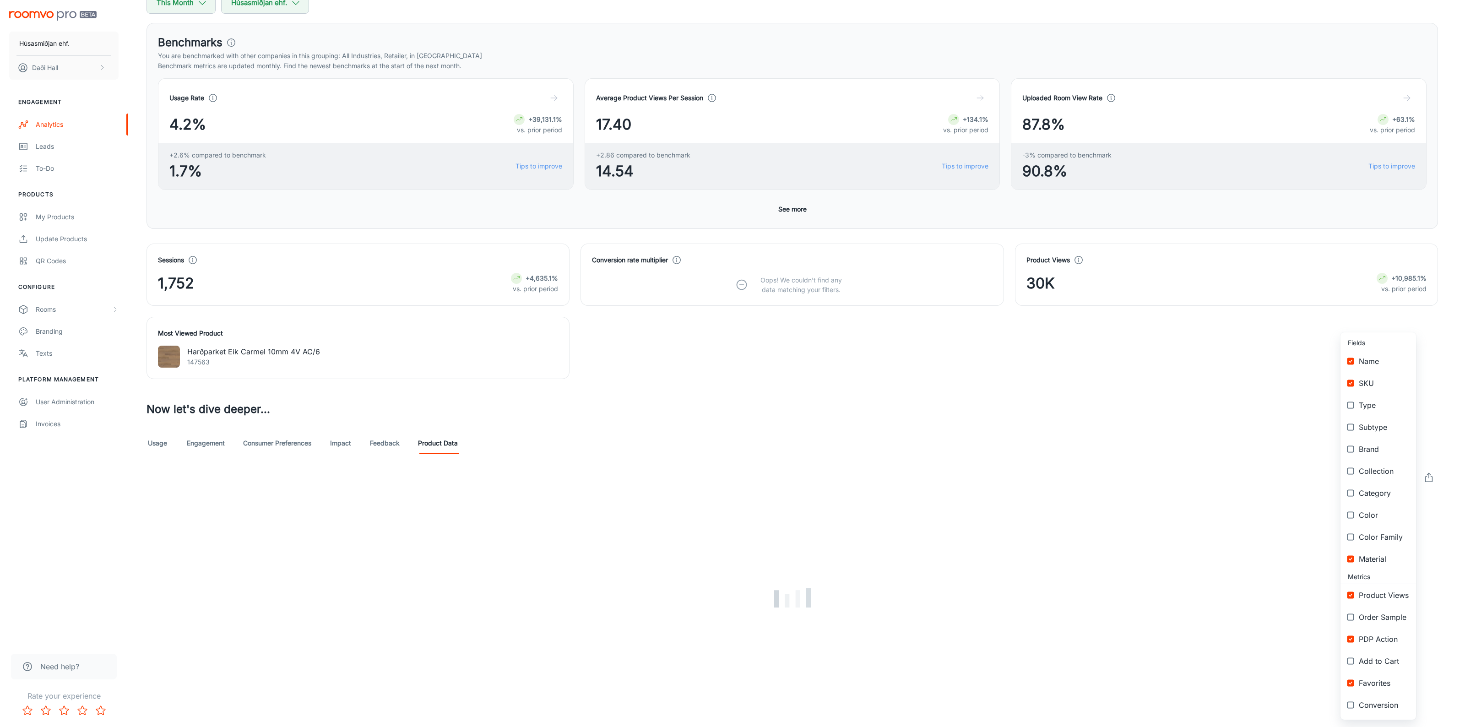
click at [1352, 561] on input "checkbox" at bounding box center [1350, 559] width 16 height 16
checkbox input "false"
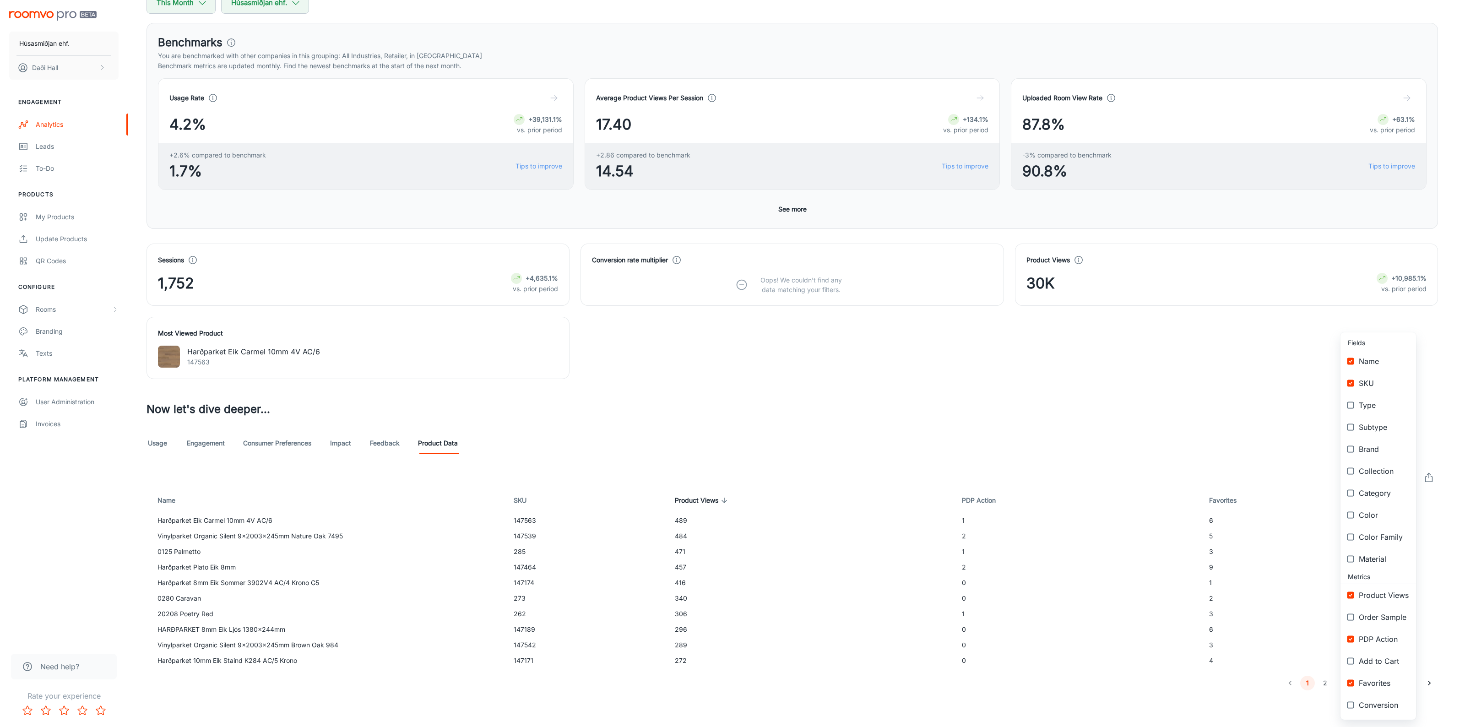
click at [1434, 377] on div at bounding box center [732, 363] width 1465 height 727
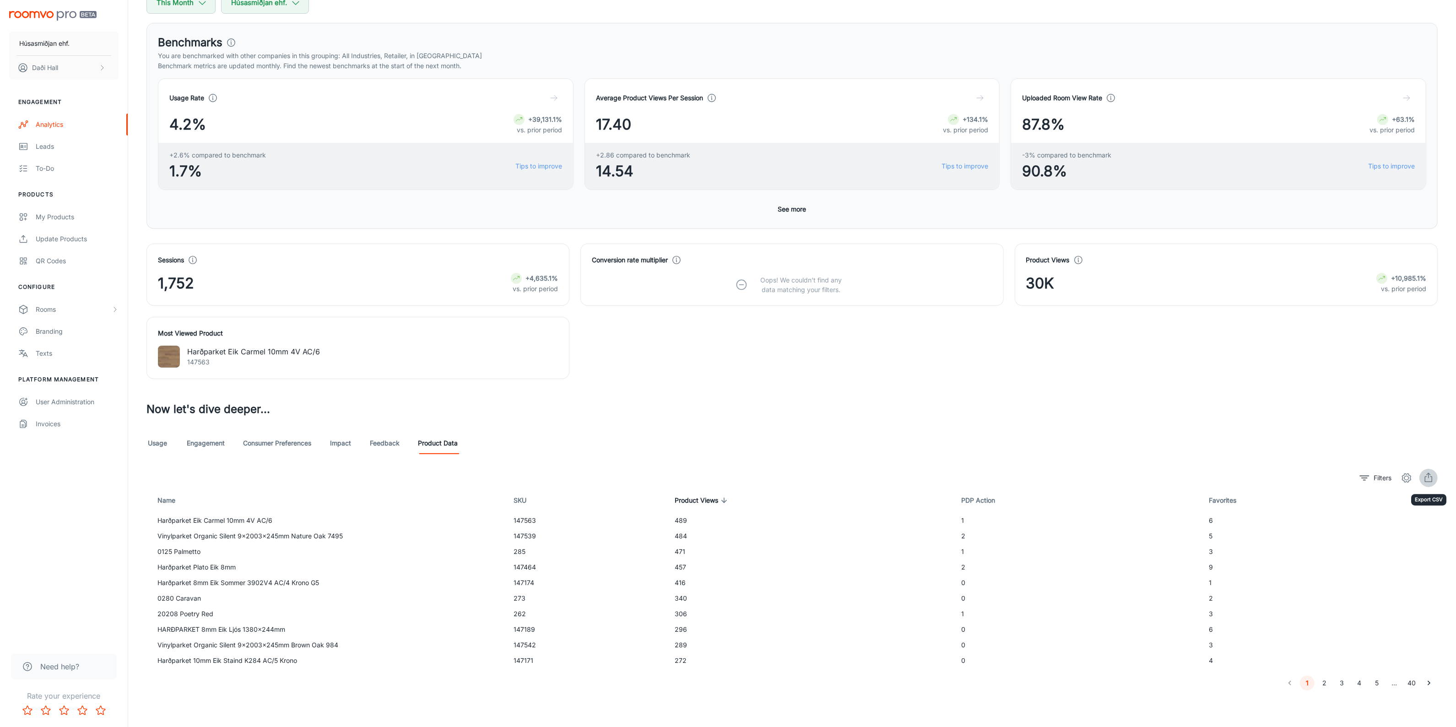
click at [1431, 478] on icon "export" at bounding box center [1428, 477] width 11 height 11
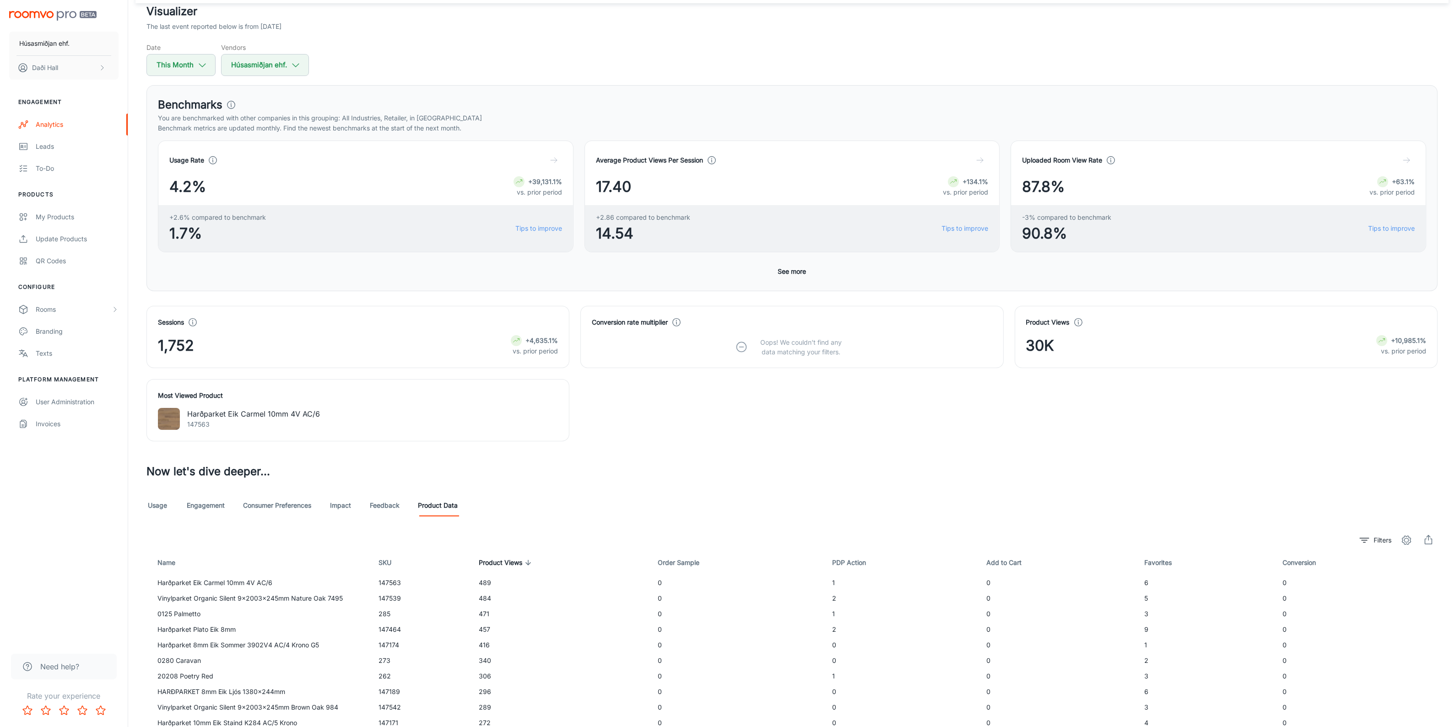
scroll to position [119, 0]
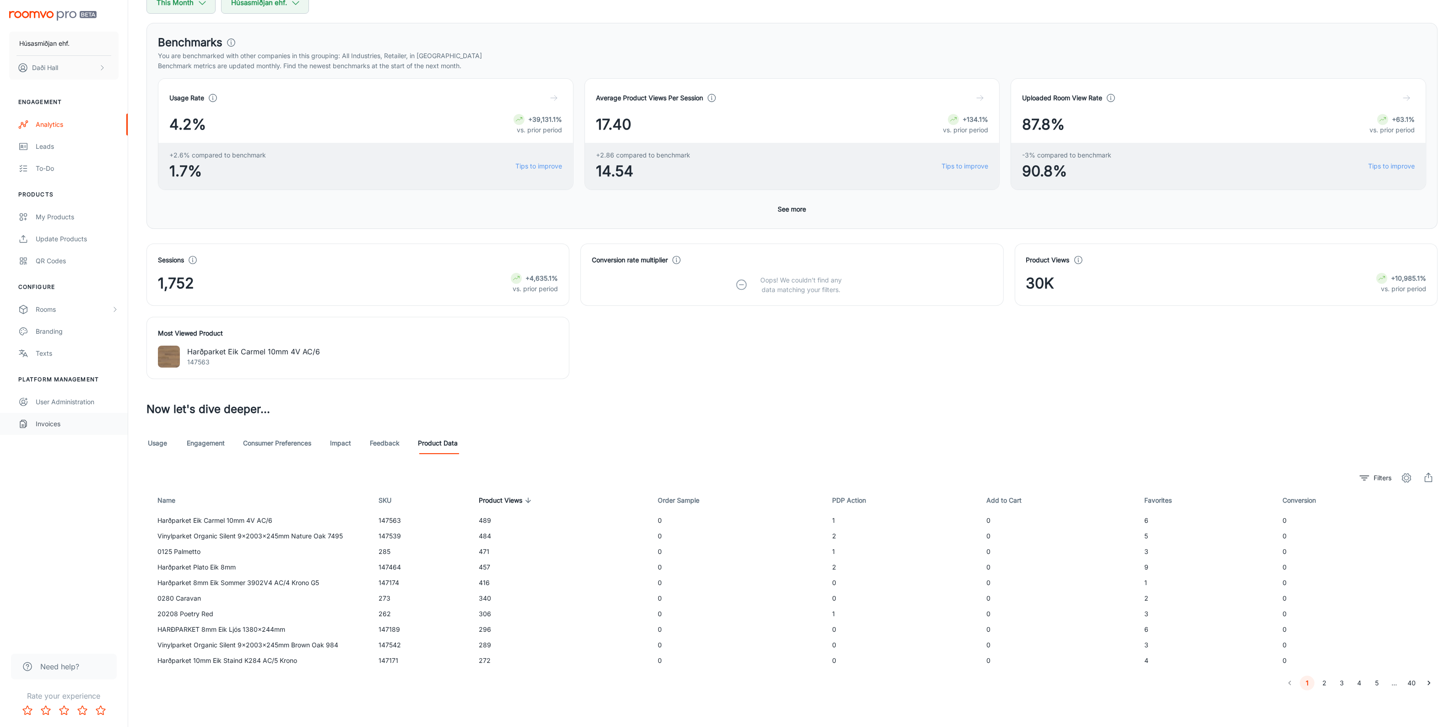
click at [50, 424] on div "Invoices" at bounding box center [77, 424] width 83 height 10
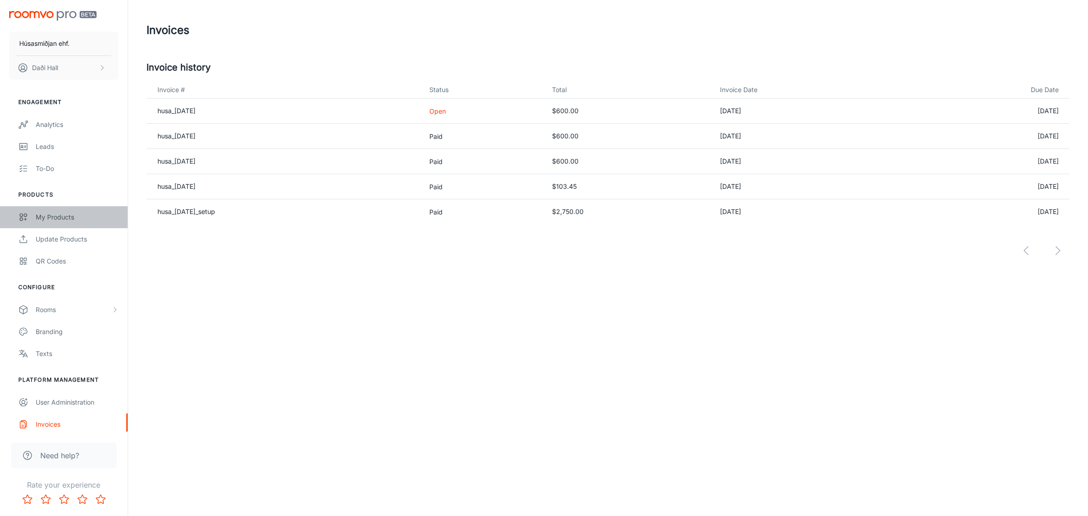
click at [54, 214] on div "My Products" at bounding box center [77, 217] width 83 height 10
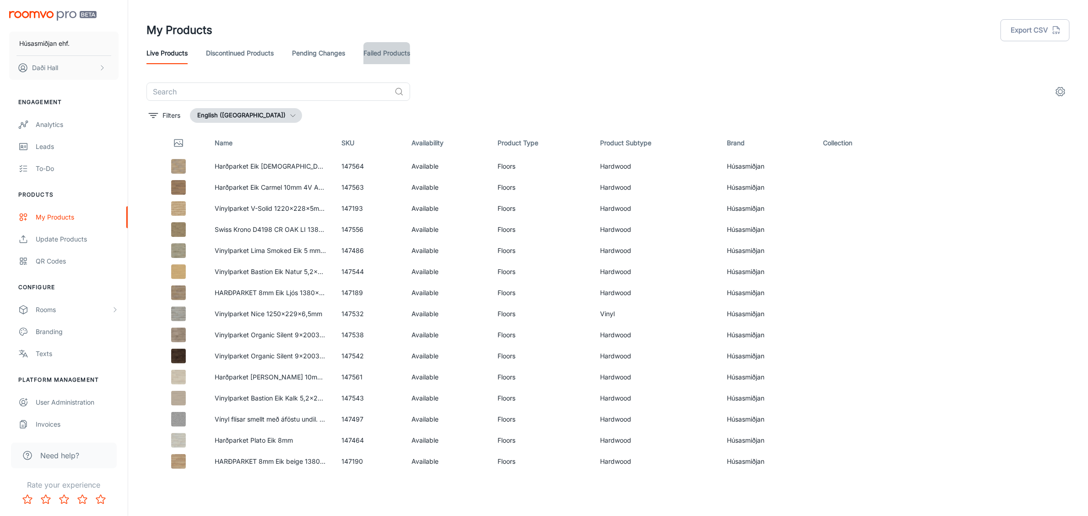
click at [375, 54] on link "Failed Products" at bounding box center [387, 53] width 47 height 22
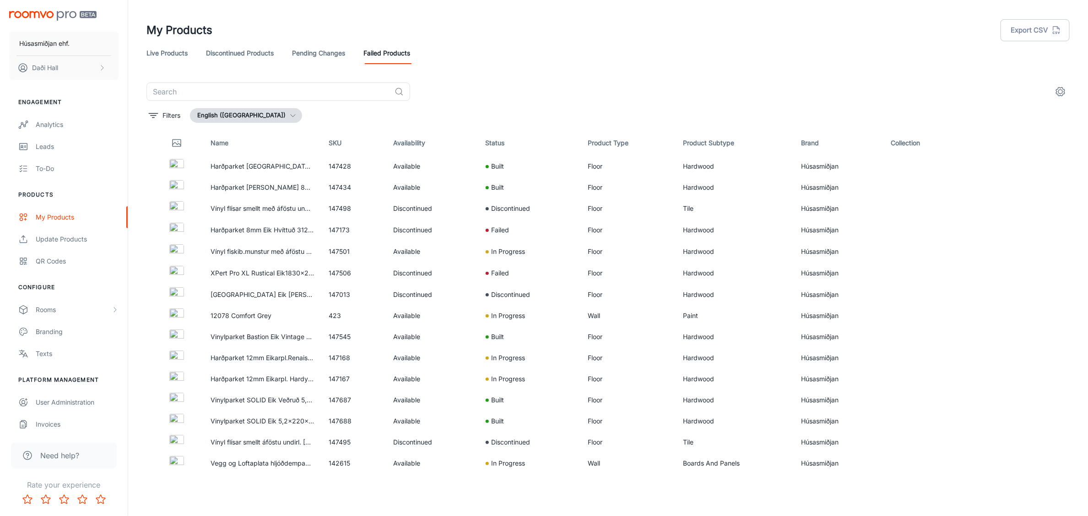
click at [313, 49] on link "Pending Changes" at bounding box center [318, 53] width 53 height 22
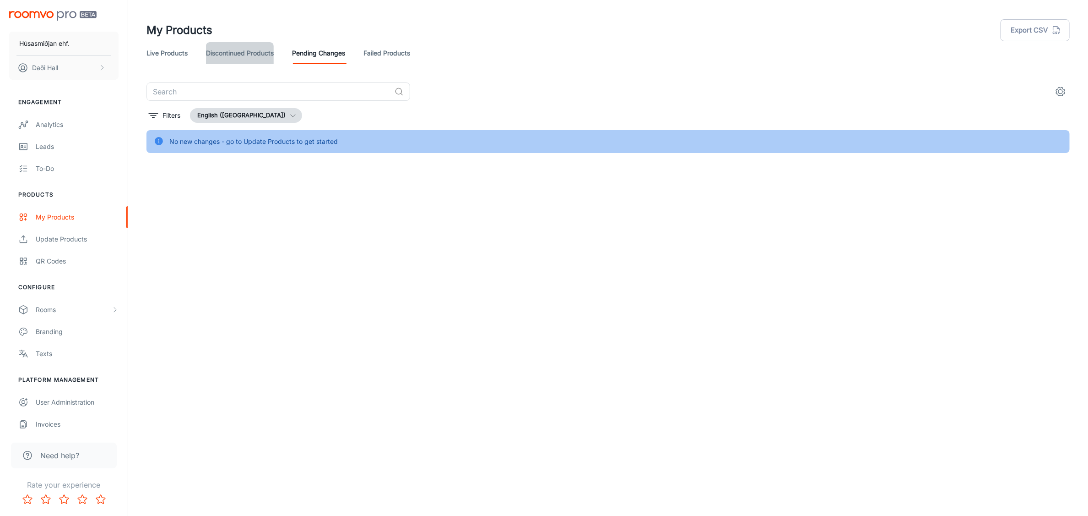
click at [249, 51] on link "Discontinued Products" at bounding box center [240, 53] width 68 height 22
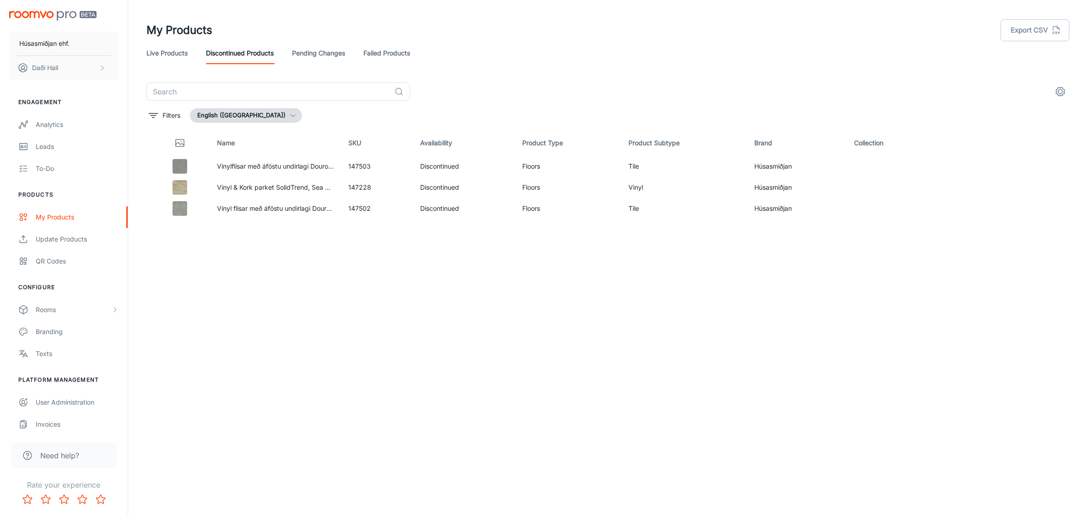
click at [376, 55] on link "Failed Products" at bounding box center [387, 53] width 47 height 22
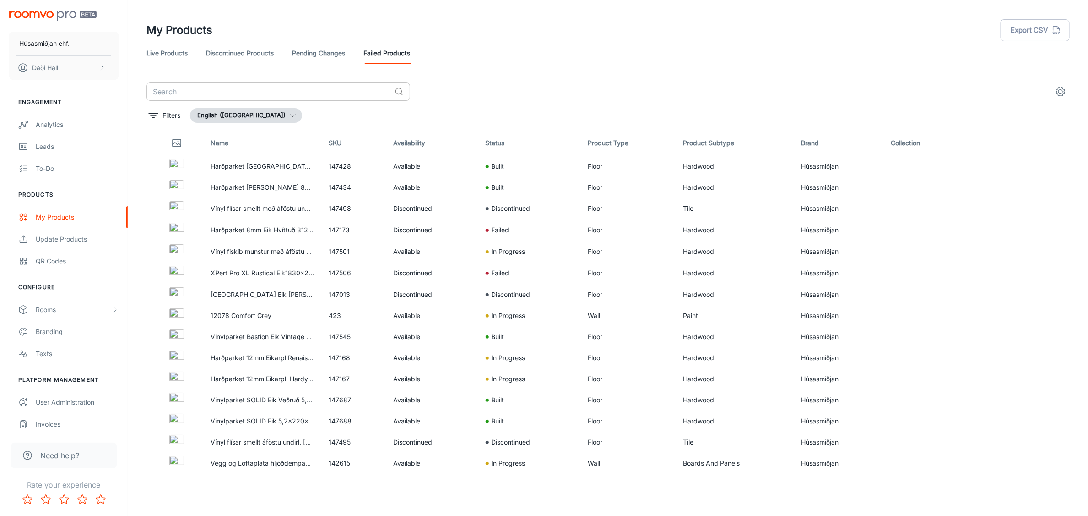
click at [342, 94] on input "text" at bounding box center [269, 91] width 244 height 18
click at [280, 91] on input "text" at bounding box center [269, 91] width 244 height 18
paste input "147545"
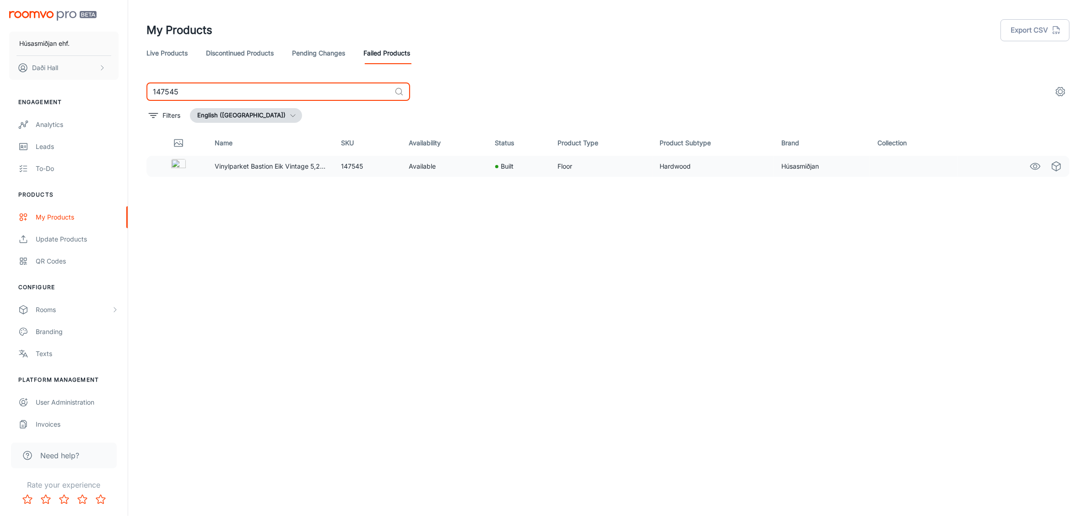
type input "147545"
click at [415, 168] on td "Available" at bounding box center [445, 166] width 86 height 21
click at [402, 167] on td "Available" at bounding box center [445, 166] width 86 height 21
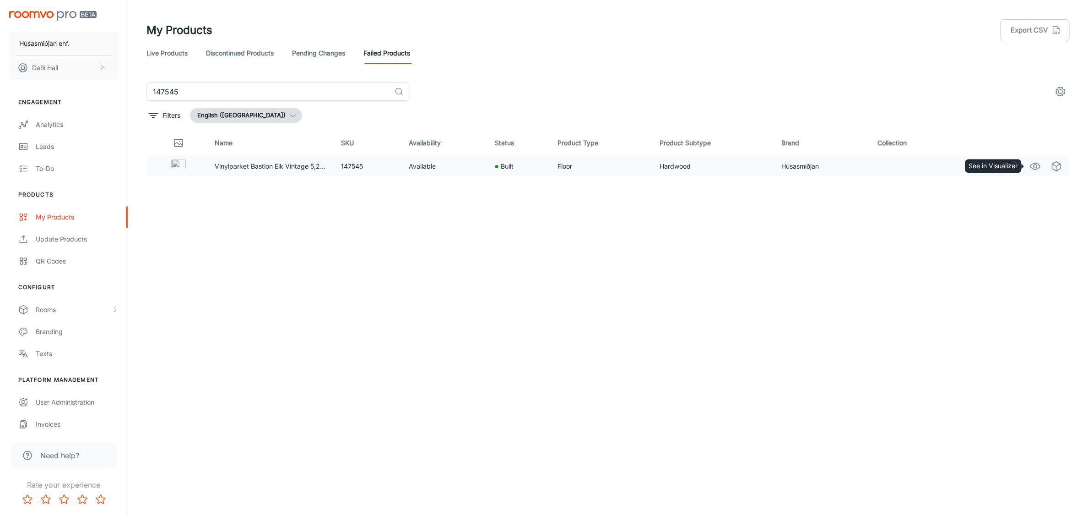
click at [1035, 168] on circle "See in Visualizer" at bounding box center [1036, 166] width 4 height 4
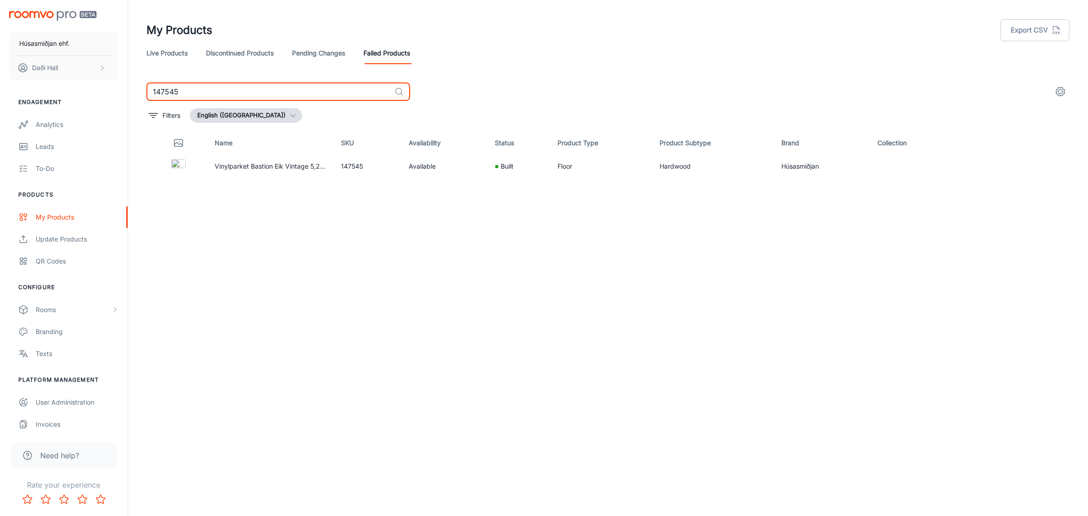
click at [293, 92] on input "147545" at bounding box center [269, 91] width 244 height 18
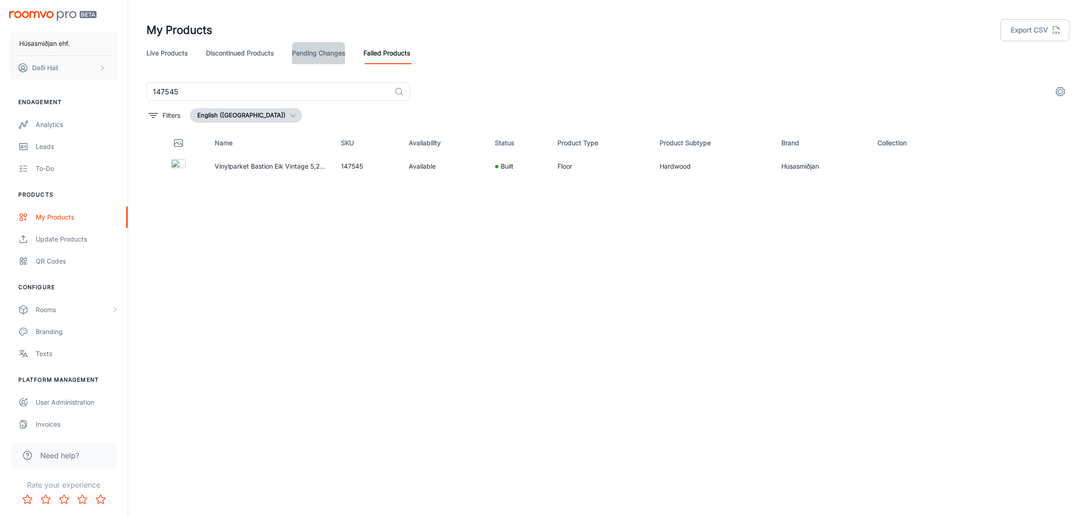
click at [308, 58] on link "Pending Changes" at bounding box center [318, 53] width 53 height 22
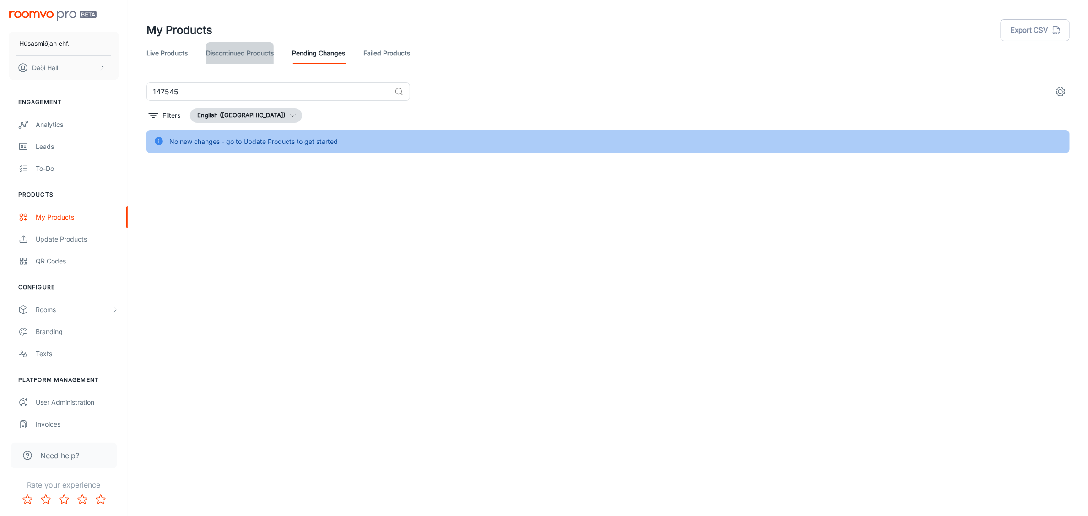
click at [246, 55] on link "Discontinued Products" at bounding box center [240, 53] width 68 height 22
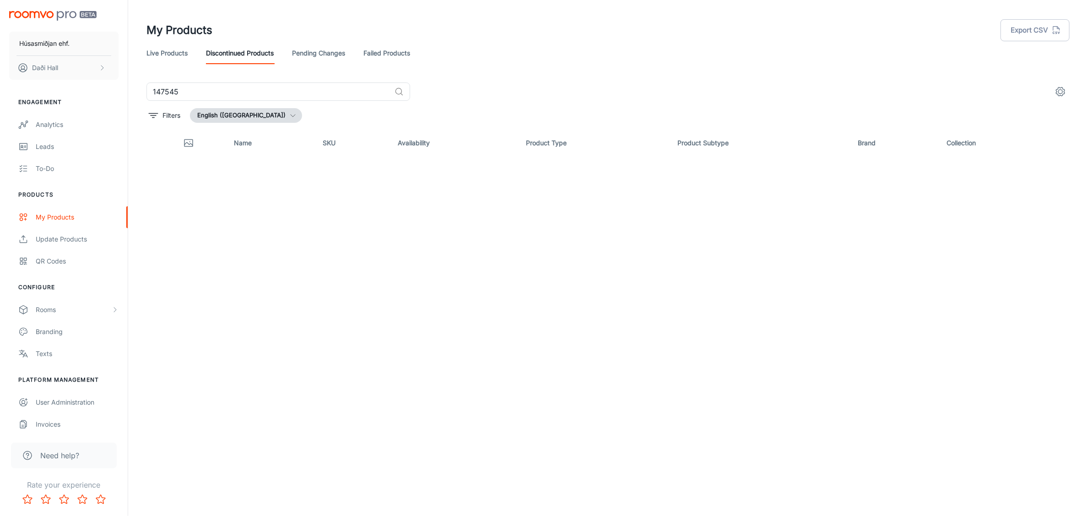
click at [174, 54] on link "Live Products" at bounding box center [167, 53] width 41 height 22
click at [371, 51] on link "Failed Products" at bounding box center [387, 53] width 47 height 22
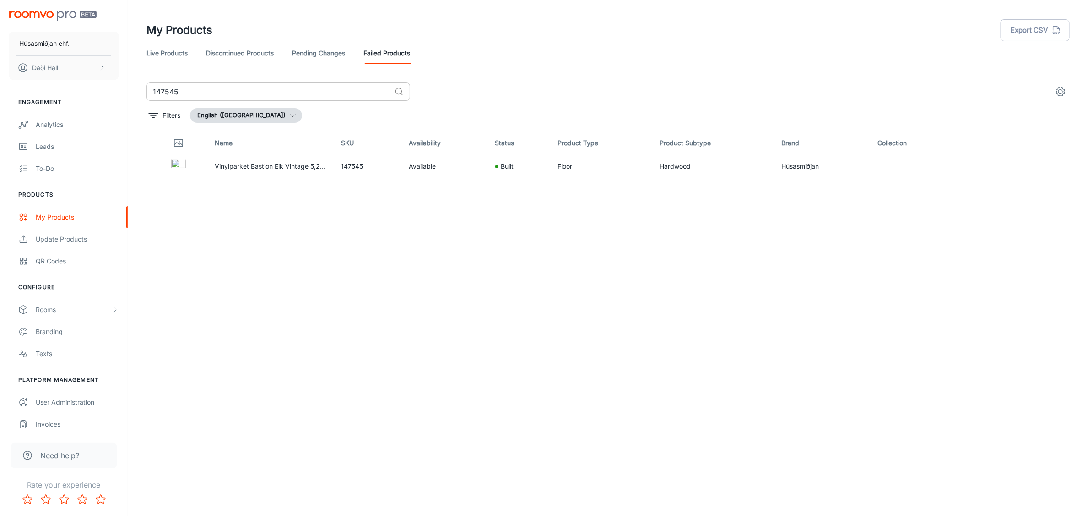
click at [263, 92] on input "147545" at bounding box center [269, 91] width 244 height 18
paste input "147553 147687 147688"
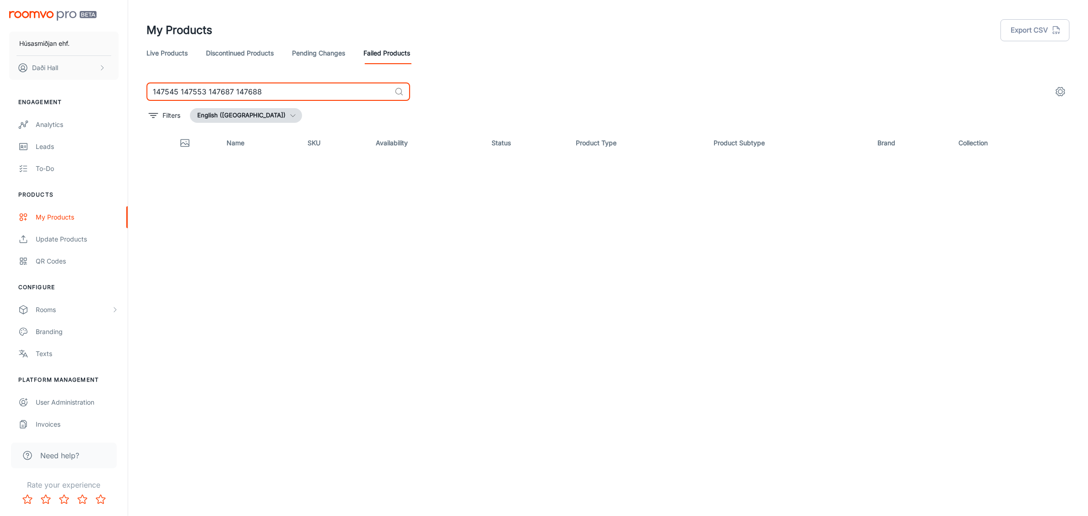
drag, startPoint x: 181, startPoint y: 92, endPoint x: 131, endPoint y: 88, distance: 50.5
click at [131, 88] on div "My Products Export CSV Live Products Discontinued Products Pending Changes Fail…" at bounding box center [608, 254] width 960 height 508
drag, startPoint x: 252, startPoint y: 88, endPoint x: 181, endPoint y: 92, distance: 71.1
click at [181, 92] on input "147553 147687 147688" at bounding box center [269, 91] width 244 height 18
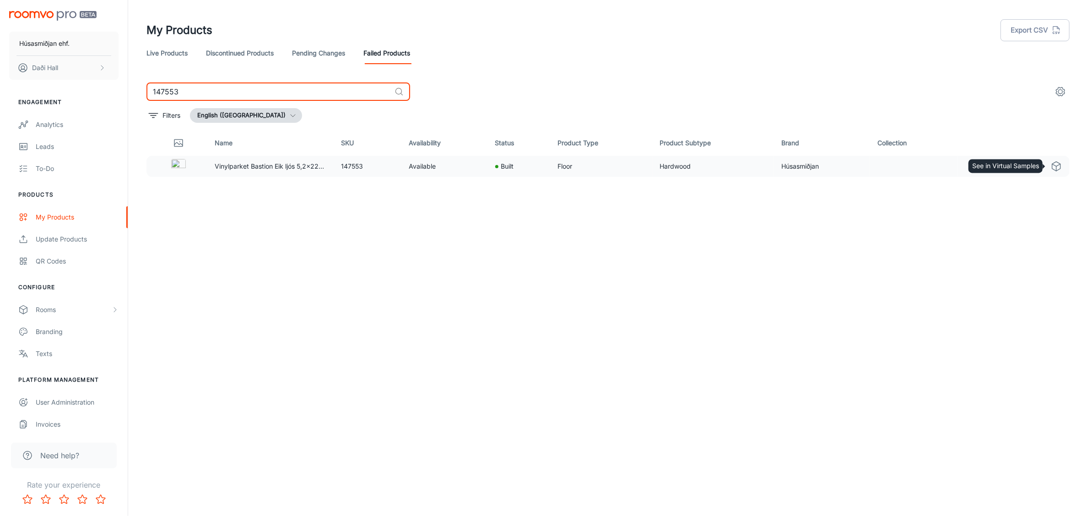
type input "147553"
click at [1057, 168] on line "See in Virtual Samples" at bounding box center [1057, 168] width 0 height 5
click at [1037, 168] on icon "See in Visualizer" at bounding box center [1035, 166] width 11 height 11
drag, startPoint x: 183, startPoint y: 91, endPoint x: 134, endPoint y: 88, distance: 49.1
click at [134, 88] on div "My Products Export CSV Live Products Discontinued Products Pending Changes Fail…" at bounding box center [608, 254] width 960 height 508
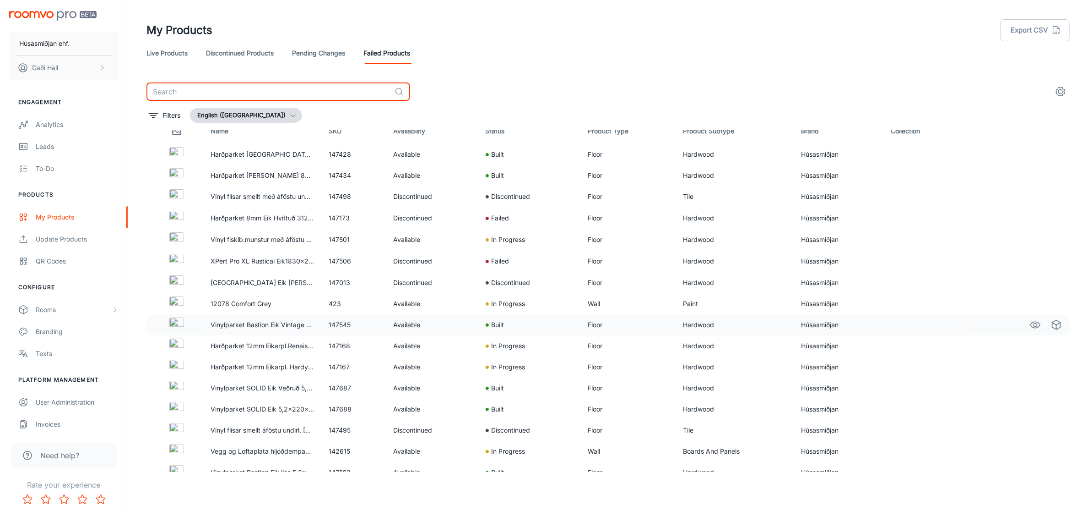
scroll to position [23, 0]
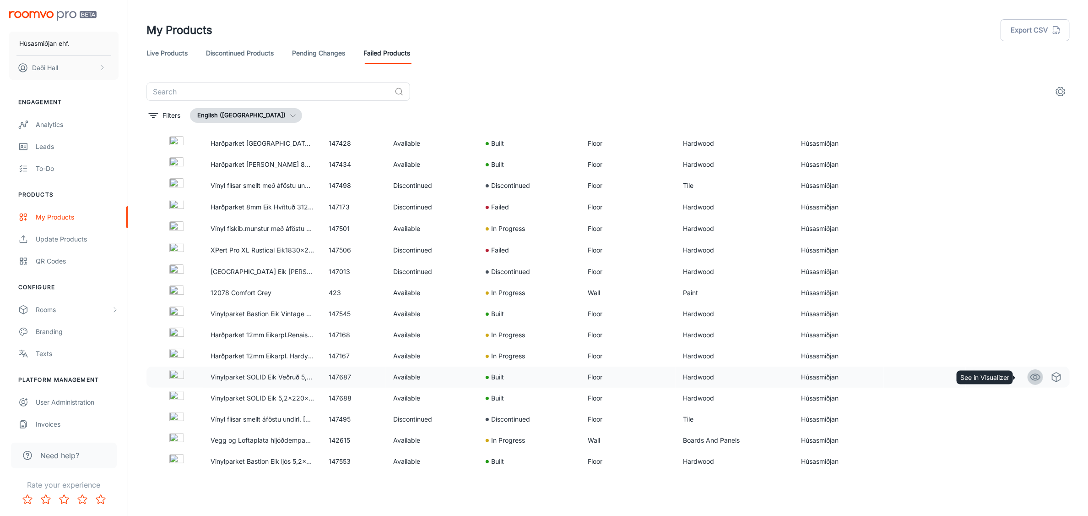
click at [1030, 379] on icon "See in Visualizer" at bounding box center [1035, 376] width 11 height 11
click at [337, 227] on td "147501" at bounding box center [353, 228] width 65 height 21
copy td "147501"
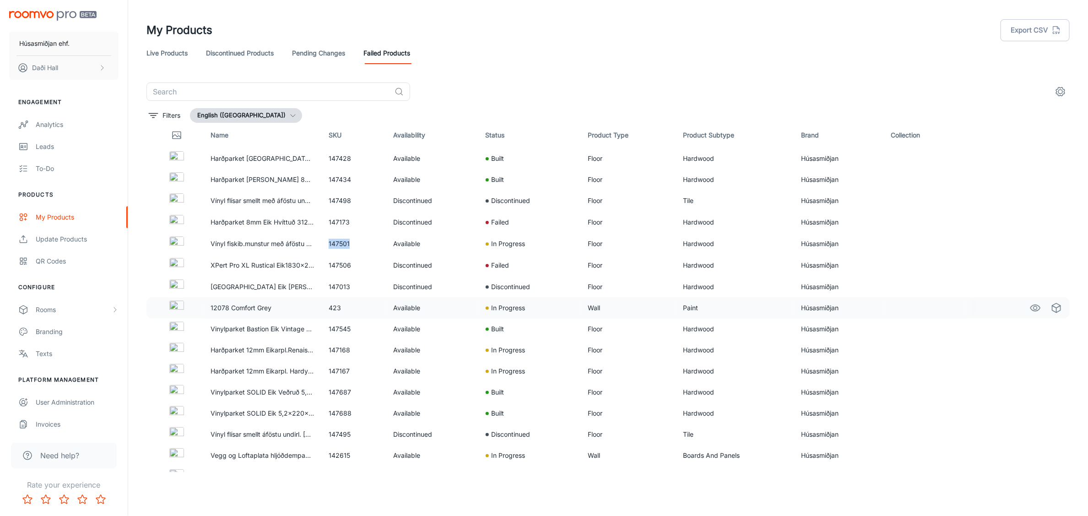
scroll to position [0, 0]
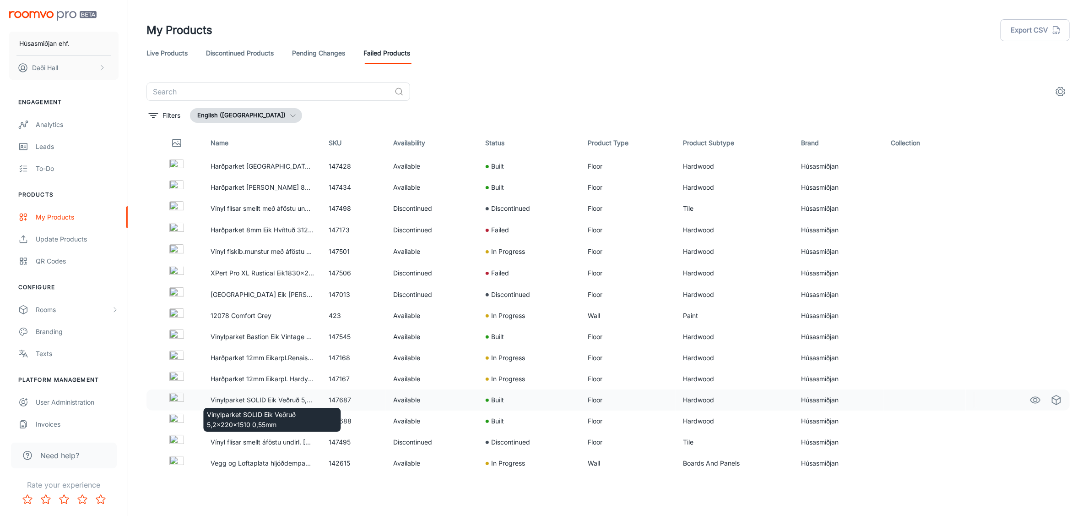
click at [244, 399] on p "Vinylparket SOLID Eik Veðruð 5,2x220x1510 0,55mm" at bounding box center [262, 400] width 103 height 10
click at [179, 400] on img at bounding box center [176, 399] width 15 height 15
click at [330, 403] on td "147687" at bounding box center [353, 399] width 65 height 21
click at [331, 401] on td "147687" at bounding box center [353, 399] width 65 height 21
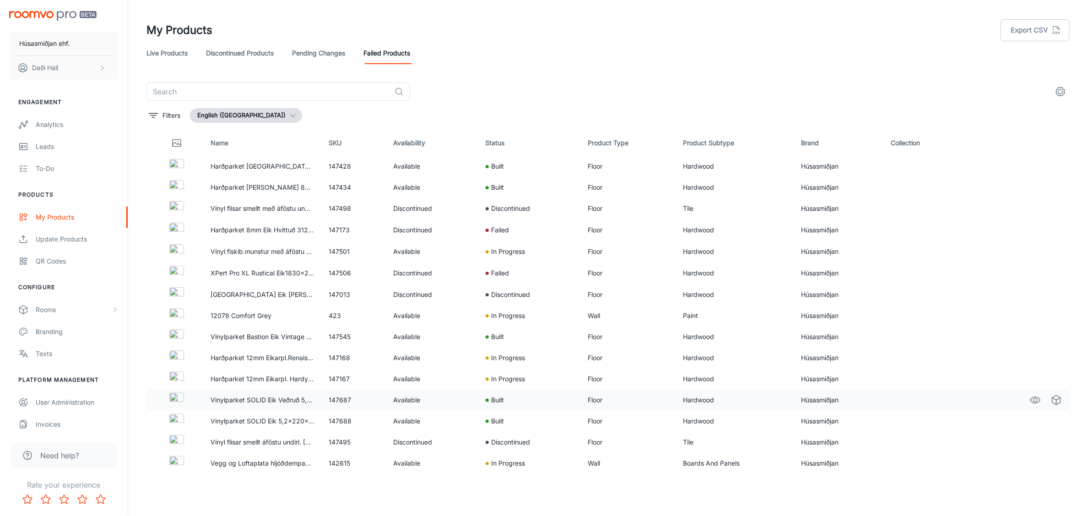
click at [331, 401] on td "147687" at bounding box center [353, 399] width 65 height 21
copy td "147687"
click at [1034, 400] on circle "See in Visualizer" at bounding box center [1036, 400] width 4 height 4
click at [1053, 400] on icon "See in Virtual Samples" at bounding box center [1057, 399] width 8 height 9
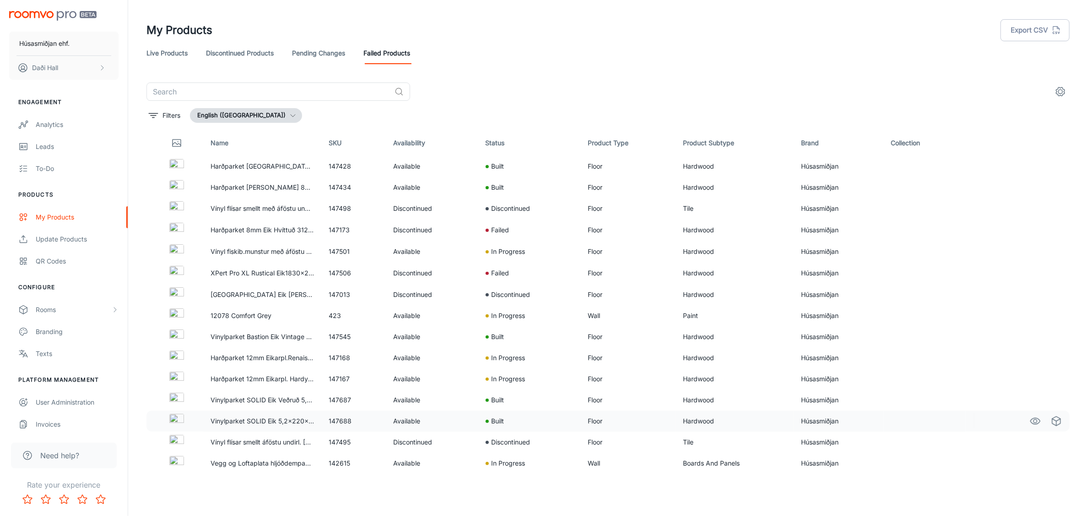
click at [336, 421] on td "147688" at bounding box center [353, 420] width 65 height 21
copy td "147688"
click at [495, 145] on th "Status" at bounding box center [529, 143] width 103 height 26
click at [483, 140] on th "Status" at bounding box center [529, 143] width 103 height 26
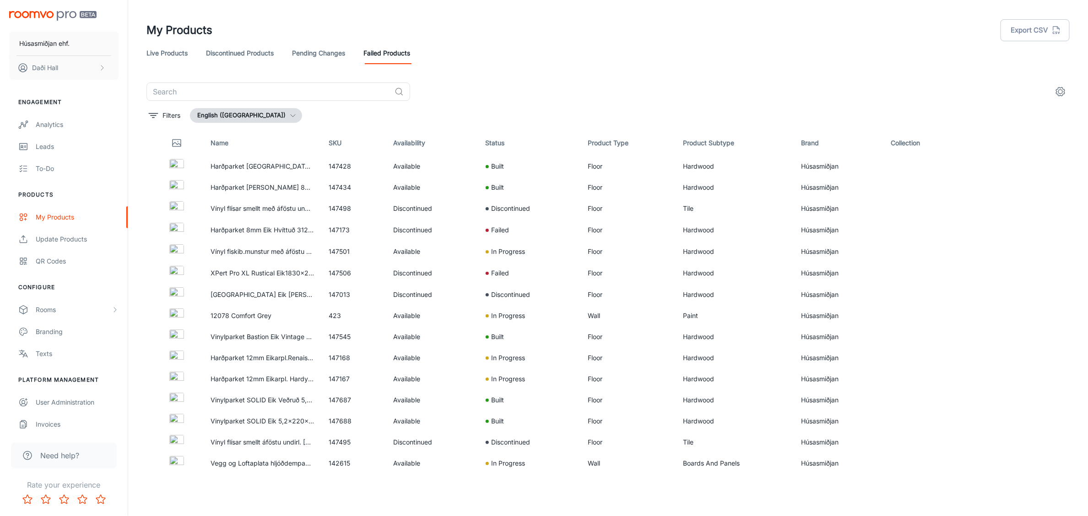
click at [495, 140] on th "Status" at bounding box center [529, 143] width 103 height 26
click at [168, 111] on p "Filters" at bounding box center [172, 115] width 18 height 10
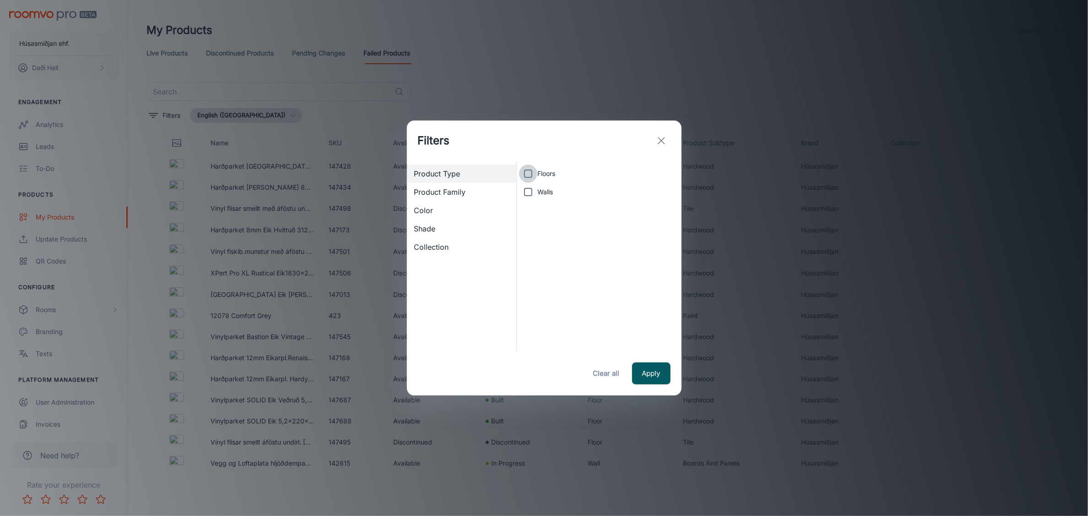
click at [532, 174] on input "Floors" at bounding box center [528, 173] width 18 height 18
click at [449, 190] on span "Product Family" at bounding box center [461, 191] width 95 height 11
checkbox input "false"
click at [445, 207] on span "Color" at bounding box center [461, 210] width 95 height 11
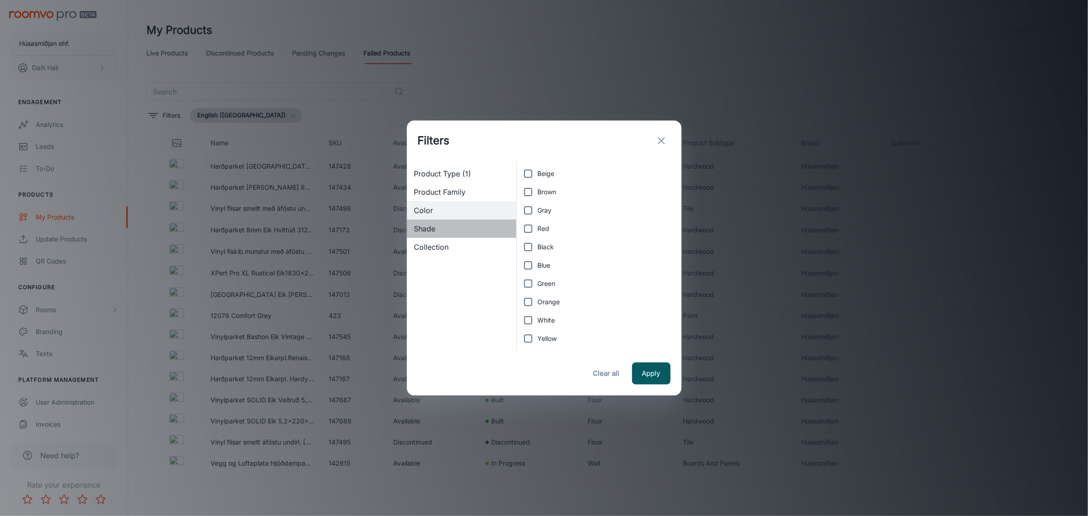
click at [443, 221] on div "Shade" at bounding box center [462, 228] width 110 height 18
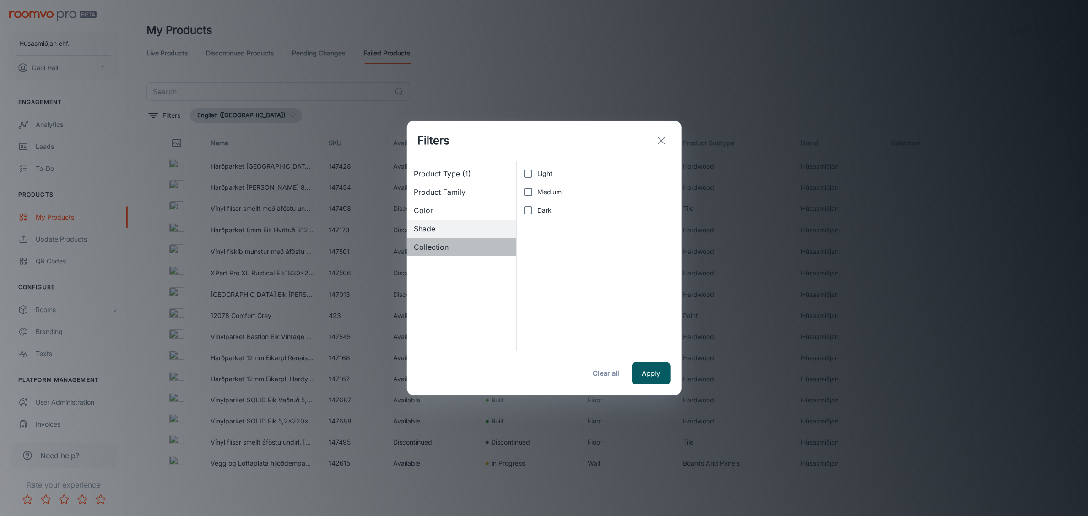
click at [445, 245] on span "Collection" at bounding box center [461, 246] width 95 height 11
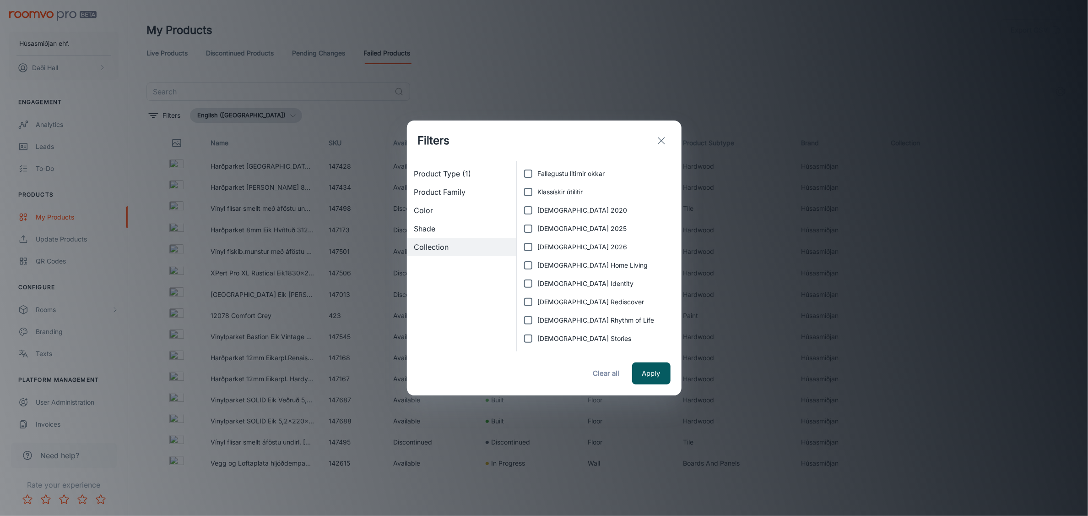
click at [484, 170] on span "Product Type (1)" at bounding box center [461, 173] width 95 height 11
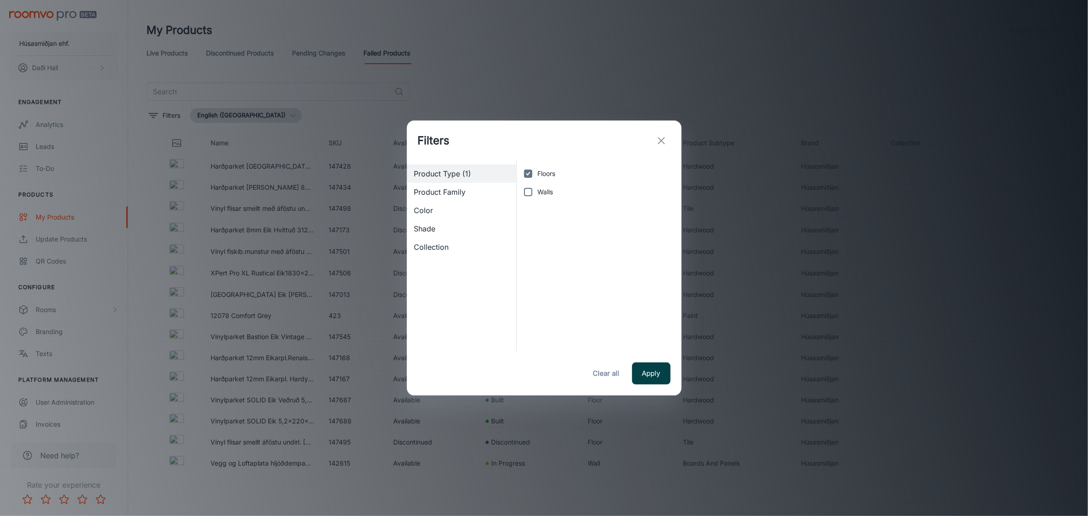
click at [640, 373] on button "Apply" at bounding box center [651, 373] width 38 height 22
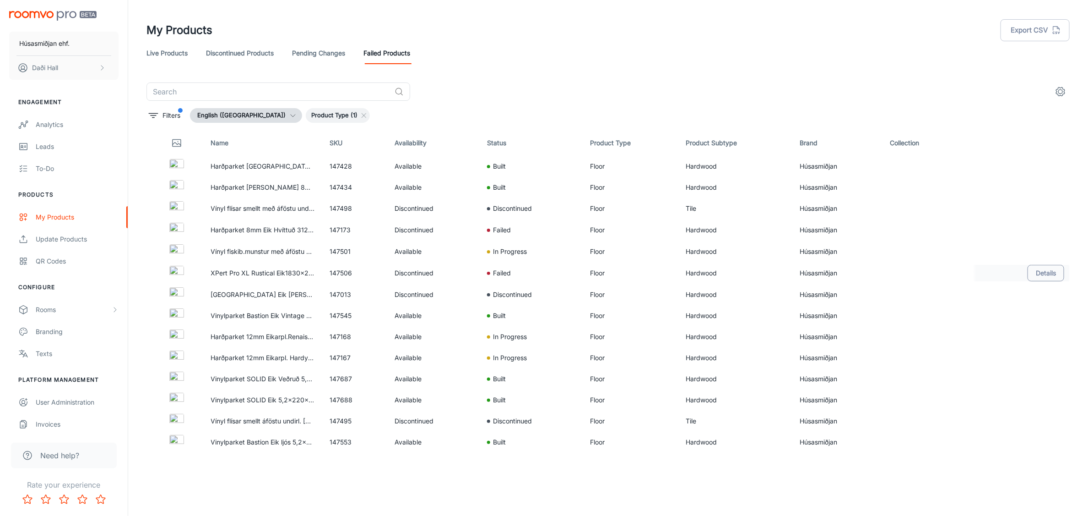
click at [1048, 277] on button "Details" at bounding box center [1046, 273] width 37 height 16
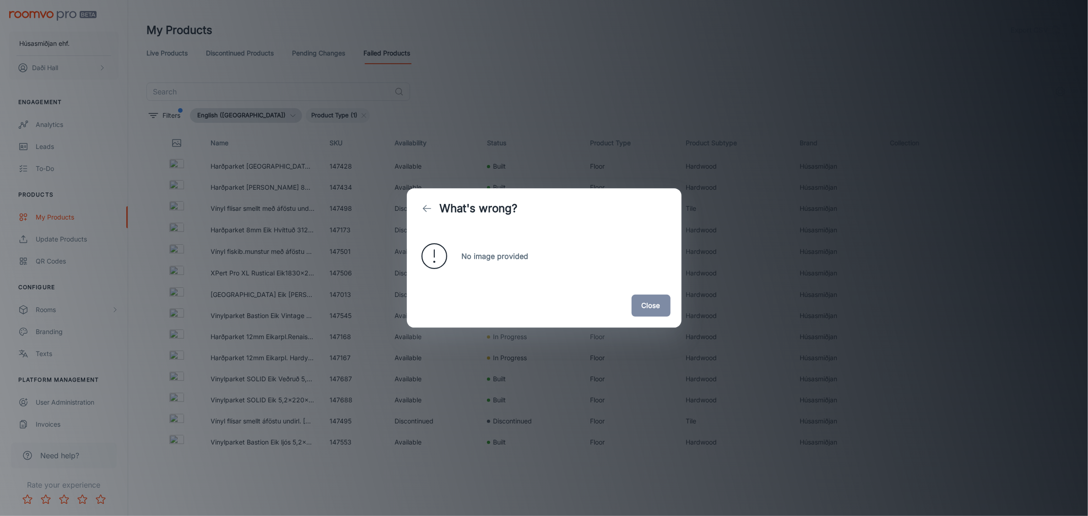
click at [659, 304] on button "Close" at bounding box center [651, 305] width 39 height 22
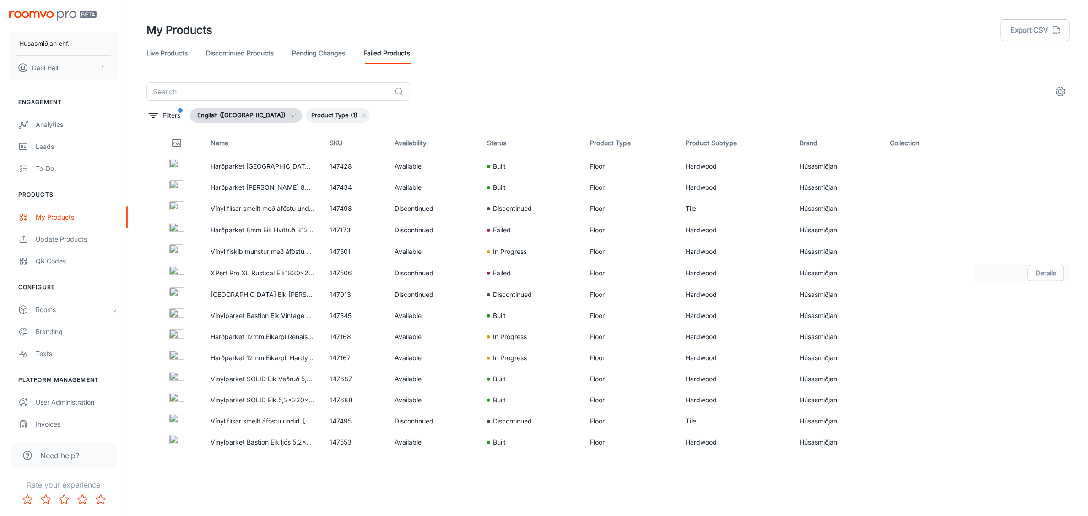
click at [339, 271] on td "147506" at bounding box center [354, 273] width 65 height 22
copy td "147506"
click at [1031, 317] on icon "See in Visualizer" at bounding box center [1035, 315] width 11 height 11
click at [325, 186] on td "147434" at bounding box center [354, 187] width 65 height 21
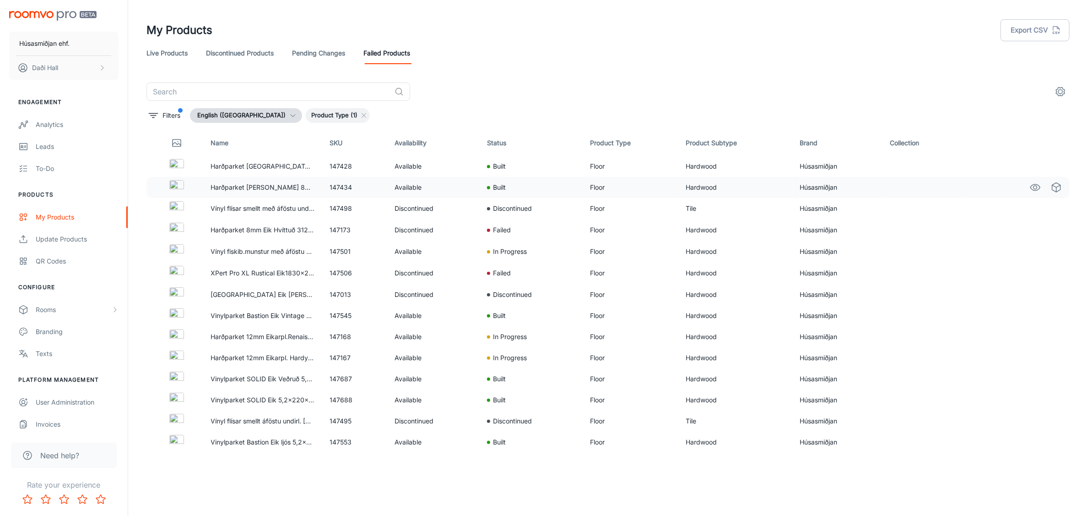
click at [337, 185] on td "147434" at bounding box center [354, 187] width 65 height 21
copy td "147434"
click at [1055, 188] on icon "See in Virtual Samples" at bounding box center [1056, 187] width 11 height 11
click at [1033, 190] on icon "See in Visualizer" at bounding box center [1035, 187] width 11 height 11
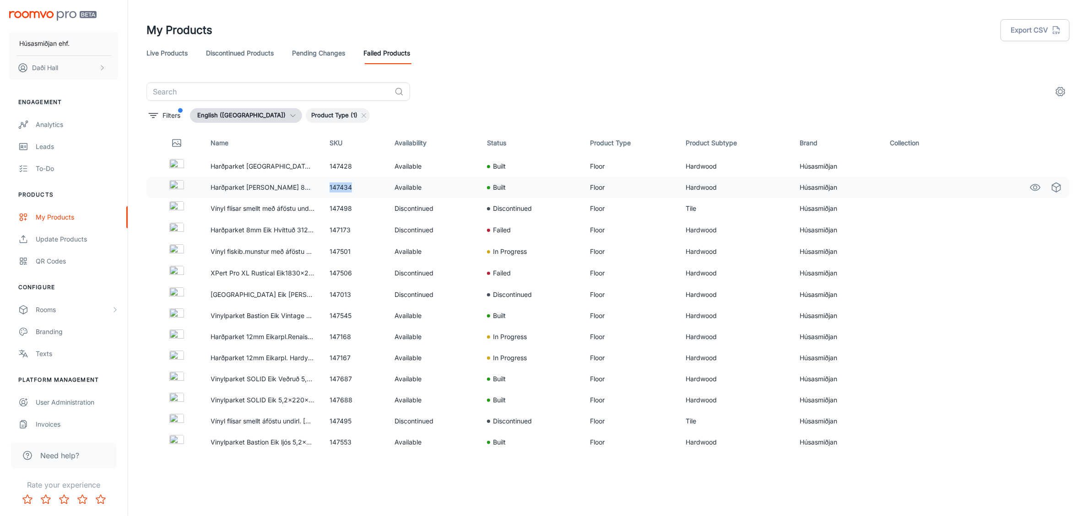
copy td "147434"
click at [342, 188] on td "147434" at bounding box center [354, 187] width 65 height 21
click at [337, 185] on td "147434" at bounding box center [354, 187] width 65 height 21
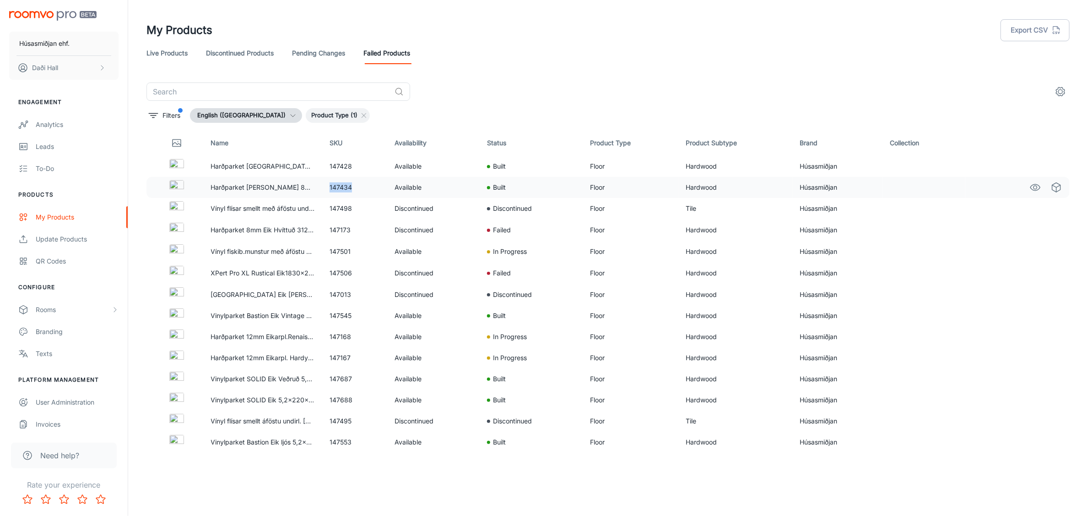
copy td "147434"
click at [342, 163] on td "147428" at bounding box center [354, 166] width 65 height 21
copy td "147428"
click at [77, 335] on div "Branding" at bounding box center [77, 331] width 83 height 10
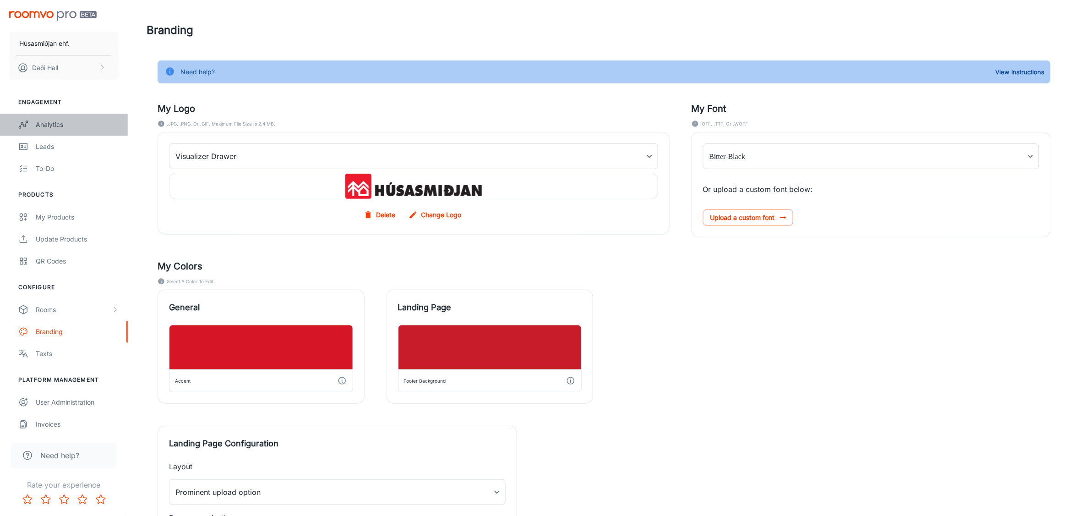
click at [43, 125] on div "Analytics" at bounding box center [77, 124] width 83 height 10
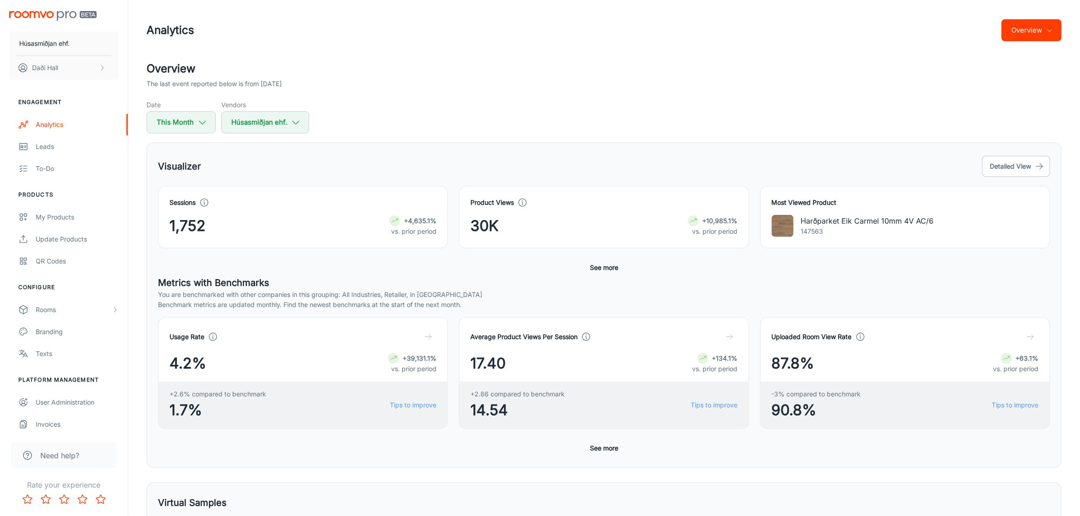
click at [880, 226] on p "Harðparket Eik Carmel 10mm 4V AC/6" at bounding box center [867, 220] width 133 height 11
